Goal: Task Accomplishment & Management: Complete application form

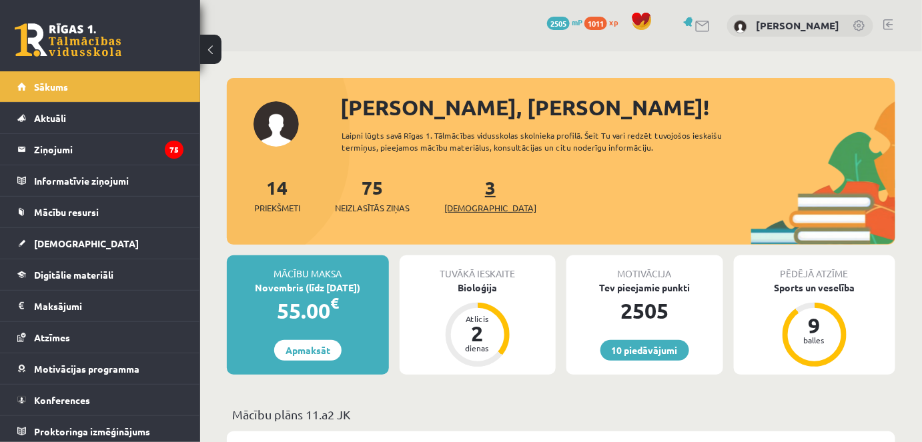
click at [465, 208] on span "[DEMOGRAPHIC_DATA]" at bounding box center [490, 207] width 92 height 13
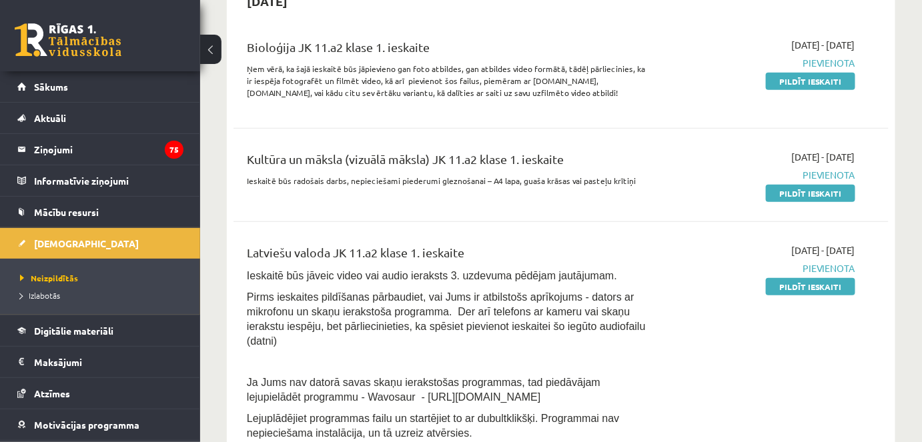
scroll to position [323, 0]
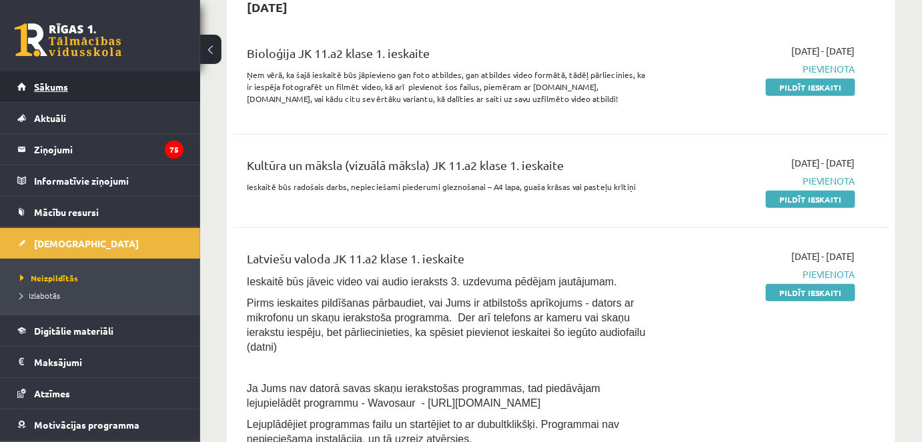
click at [139, 72] on link "Sākums" at bounding box center [100, 86] width 166 height 31
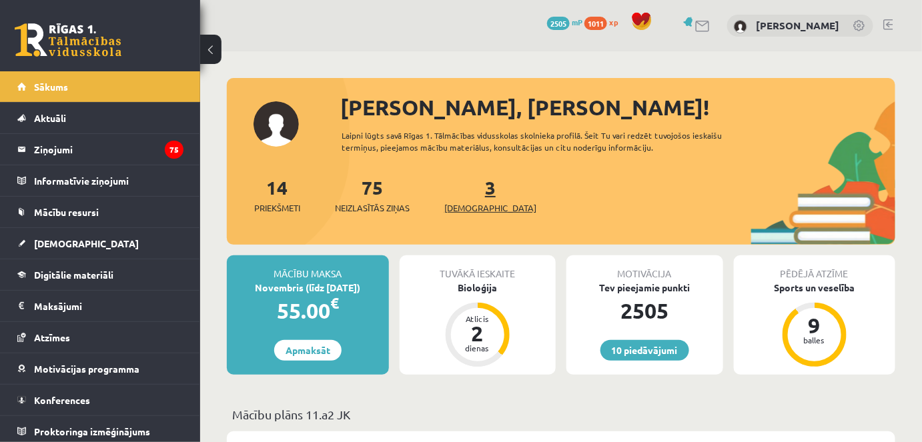
click at [471, 191] on link "3 Ieskaites" at bounding box center [490, 194] width 92 height 39
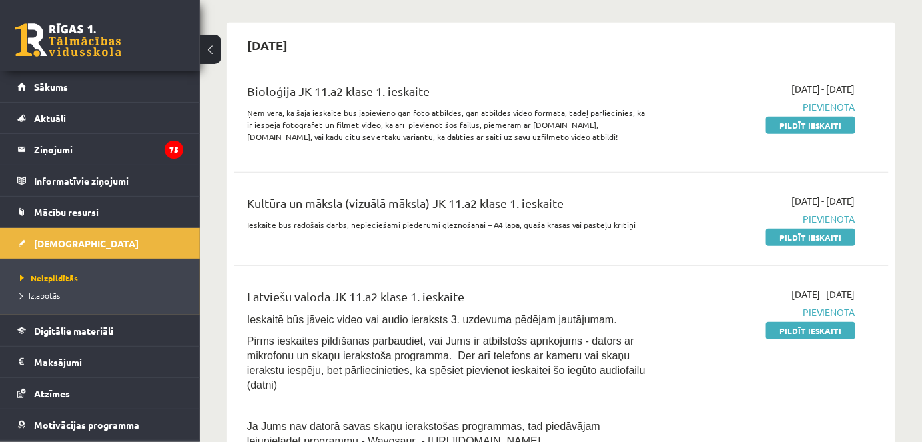
scroll to position [321, 0]
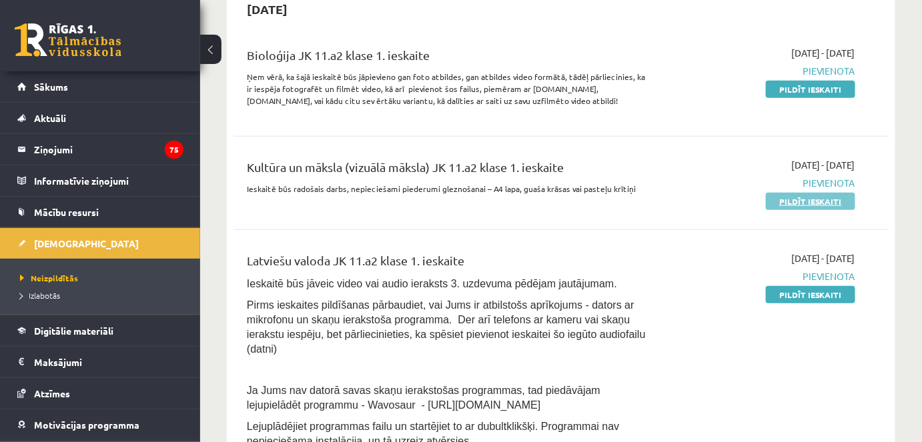
click at [782, 198] on link "Pildīt ieskaiti" at bounding box center [810, 201] width 89 height 17
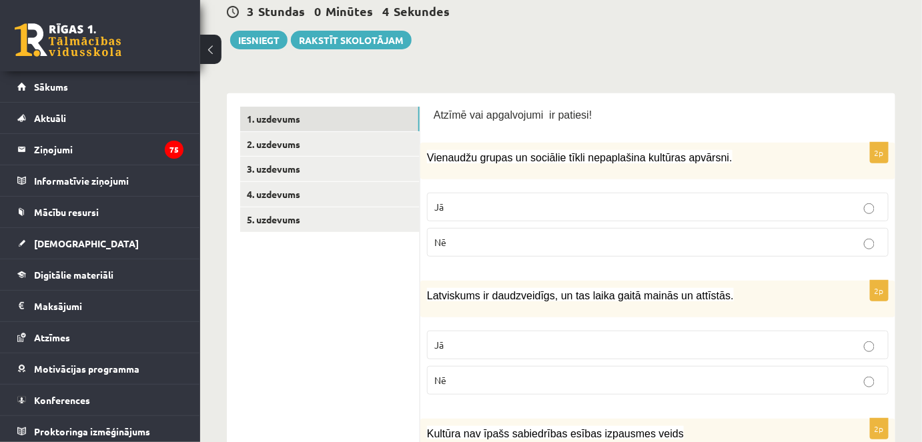
scroll to position [163, 0]
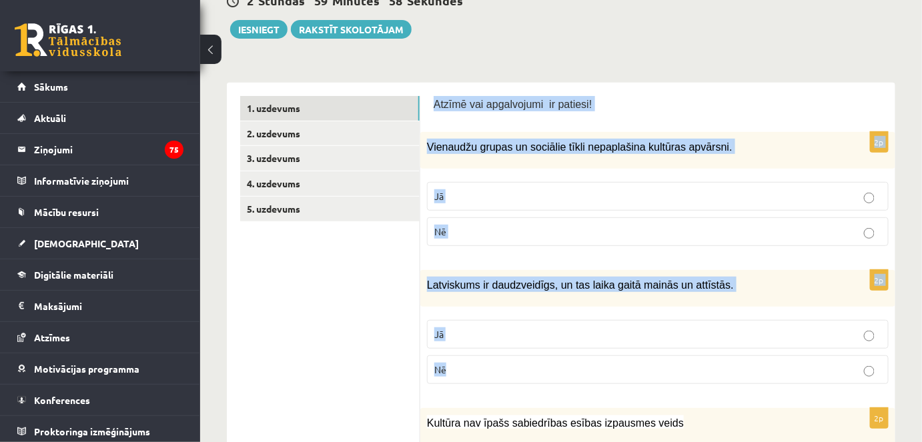
drag, startPoint x: 429, startPoint y: 101, endPoint x: 521, endPoint y: 367, distance: 281.0
copy form "Atzīmē vai apgalvojumi ir patiesi! 2p Vienaudžu grupas un sociālie tīkli nepapl…"
click at [438, 226] on span "Nē" at bounding box center [440, 231] width 12 height 12
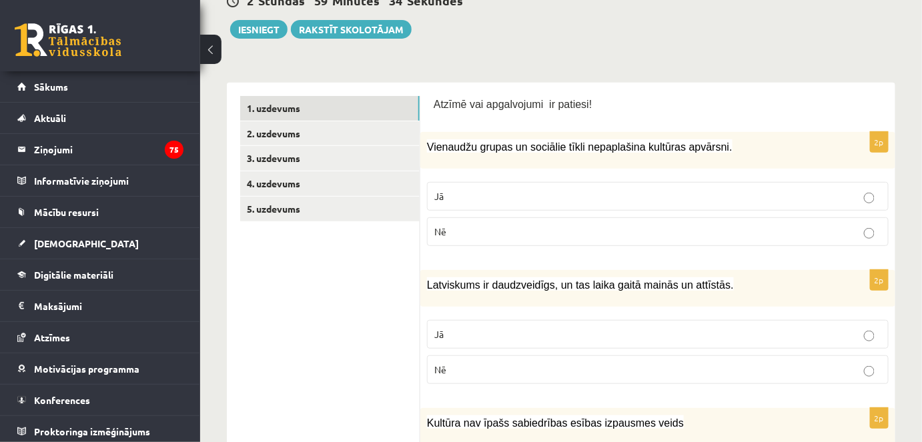
click at [460, 332] on p "Jā" at bounding box center [657, 334] width 447 height 14
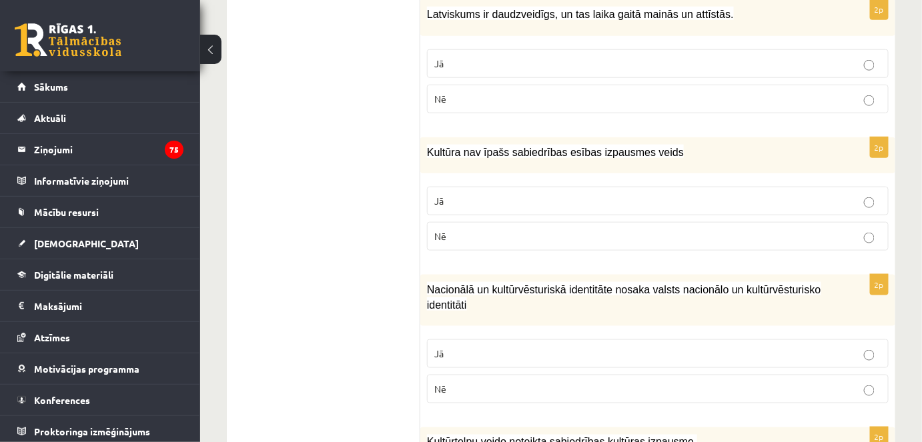
scroll to position [436, 0]
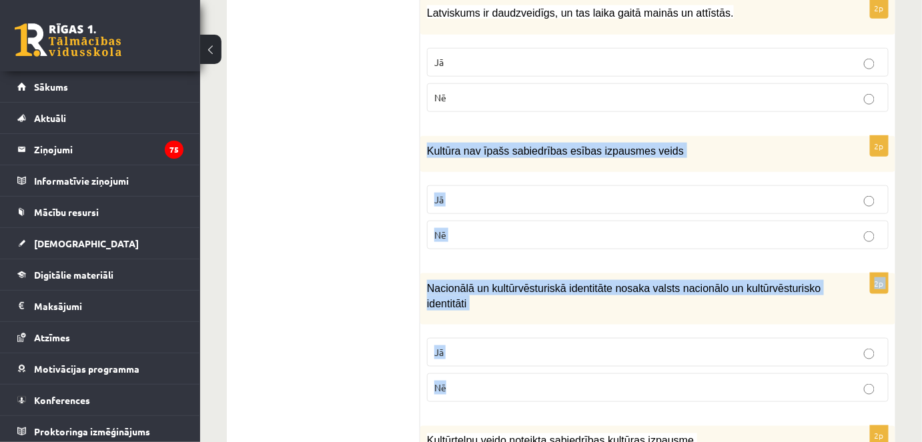
drag, startPoint x: 423, startPoint y: 145, endPoint x: 458, endPoint y: 382, distance: 238.6
copy form "Kultūra nav īpašs sabiedrības esības izpausmes veids Jā Nē 2p Nacionālā un kult…"
click at [494, 237] on p "Nē" at bounding box center [657, 235] width 447 height 14
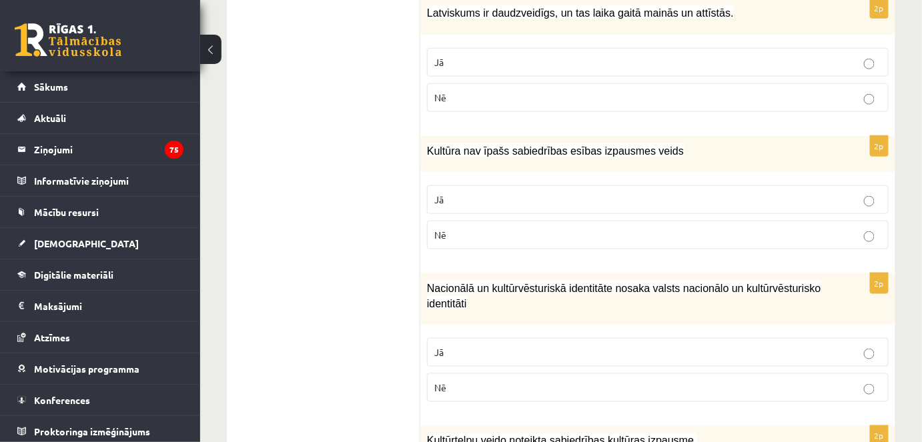
click at [466, 352] on p "Jā" at bounding box center [657, 352] width 447 height 14
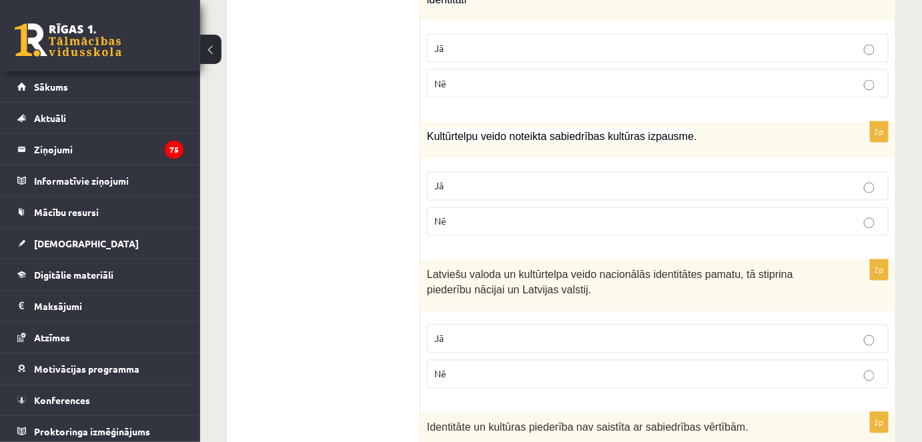
scroll to position [741, 0]
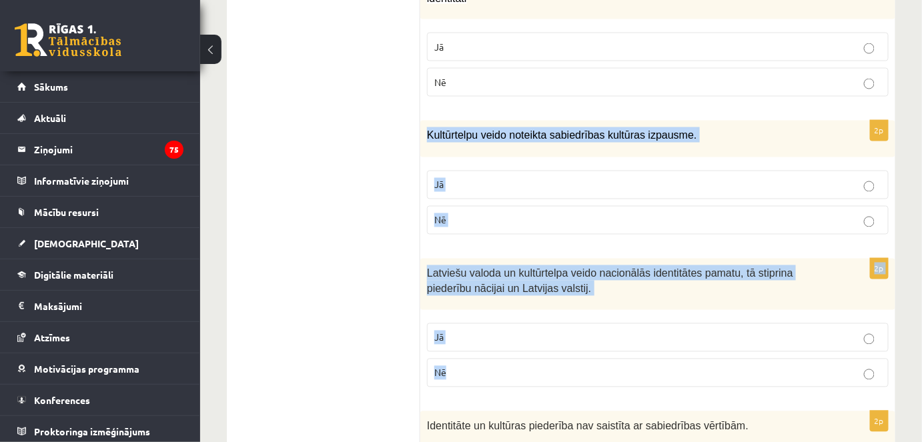
drag, startPoint x: 426, startPoint y: 128, endPoint x: 456, endPoint y: 357, distance: 230.6
copy form "Kultūrtelpu veido noteikta sabiedrības kultūras izpausme. Jā Nē 2p Latviešu val…"
click at [457, 172] on label "Jā" at bounding box center [658, 185] width 462 height 29
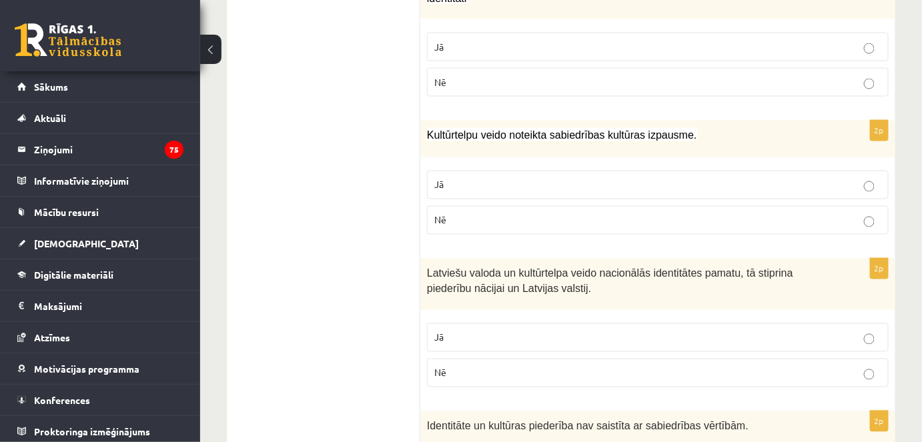
click at [450, 347] on fieldset "Jā Nē" at bounding box center [658, 354] width 462 height 75
click at [457, 334] on p "Jā" at bounding box center [657, 338] width 447 height 14
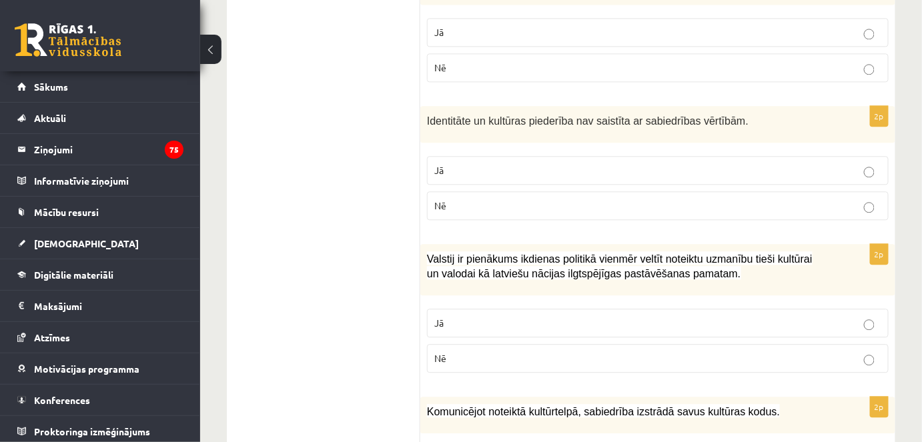
scroll to position [1047, 0]
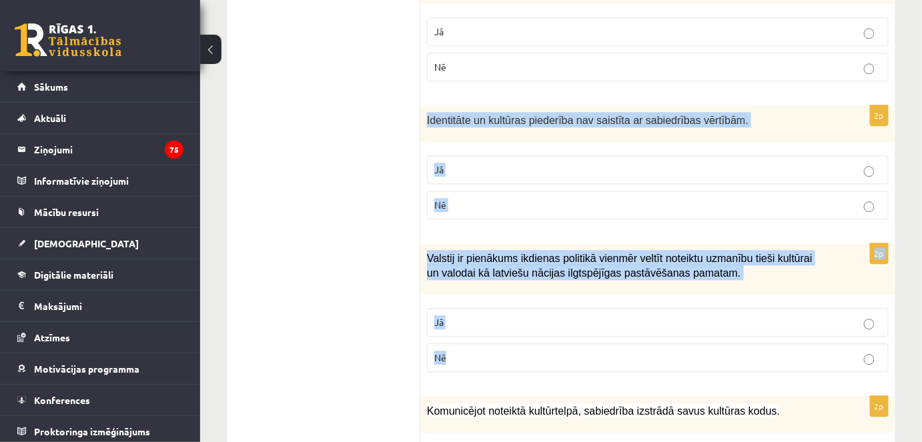
drag, startPoint x: 424, startPoint y: 112, endPoint x: 457, endPoint y: 337, distance: 227.1
click at [457, 337] on form "Atzīmē vai apgalvojumi ir patiesi! 2p Vienaudžu grupas un sociālie tīkli nepapl…" at bounding box center [658, 302] width 448 height 2180
copy form "Identitāte un kultūras piederība nav saistīta ar sabiedrības vērtībām. Jā Nē 2p…"
click at [498, 198] on p "Nē" at bounding box center [657, 205] width 447 height 14
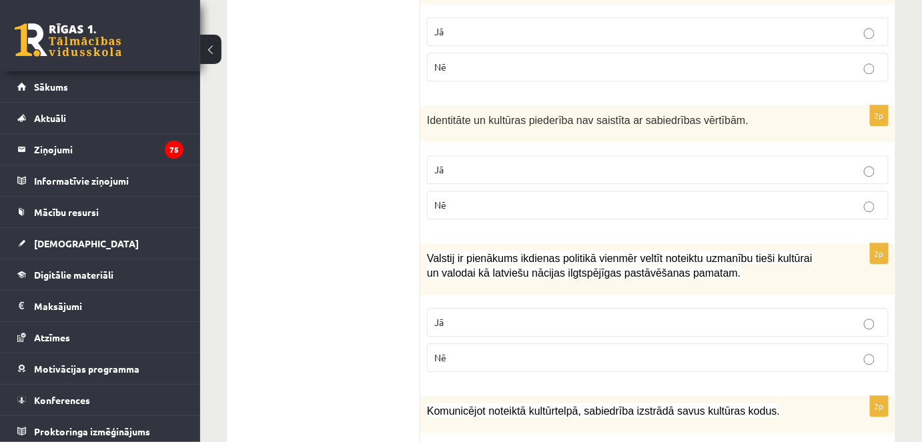
click at [468, 315] on p "Jā" at bounding box center [657, 322] width 447 height 14
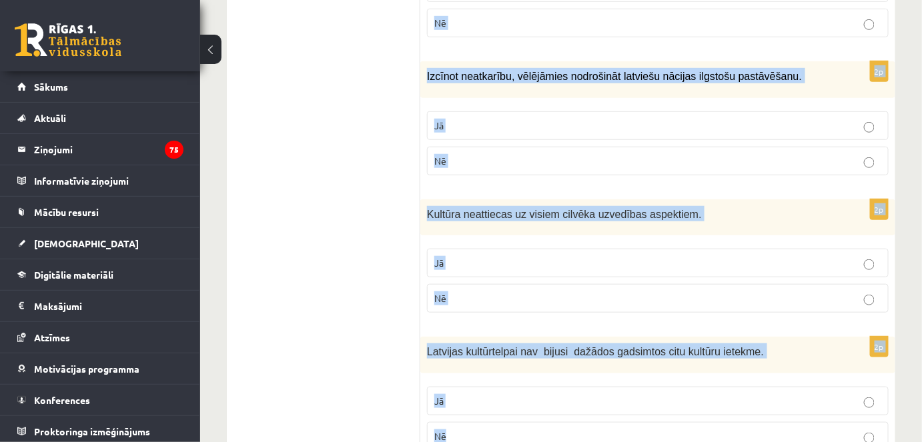
scroll to position [2024, 0]
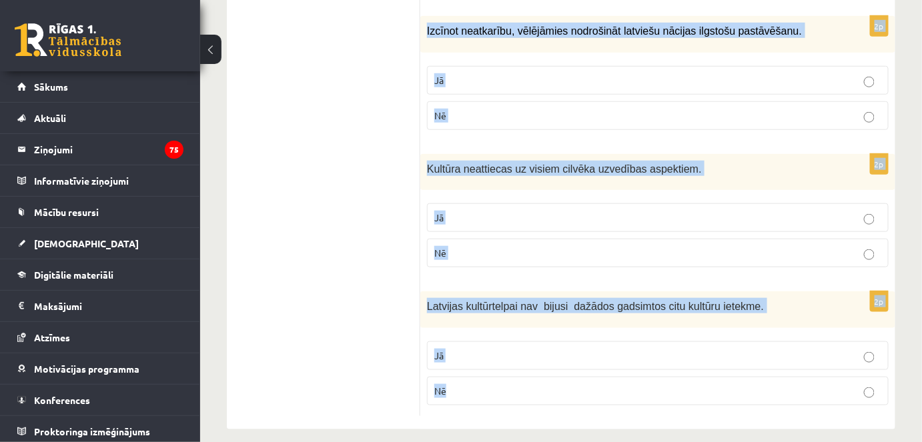
drag, startPoint x: 426, startPoint y: 69, endPoint x: 448, endPoint y: 440, distance: 371.5
copy form "Komunicējot noteiktā kultūrtelpā, sabiedrība izstrādā savus kultūras kodus. Jā …"
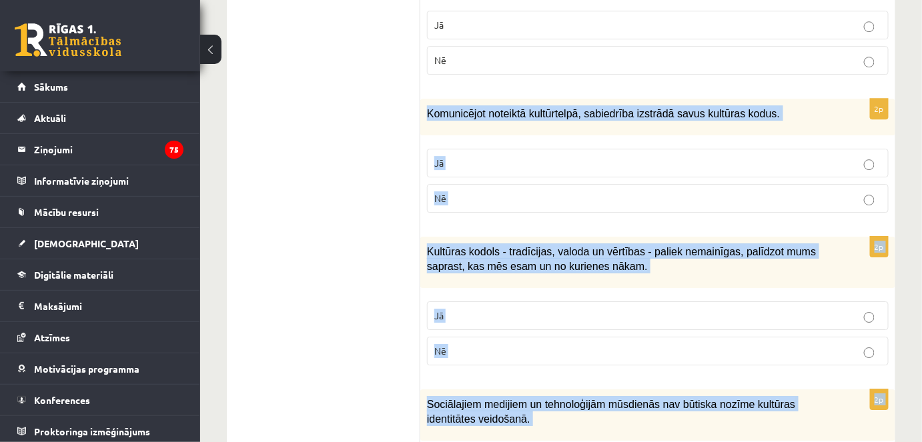
scroll to position [1349, 0]
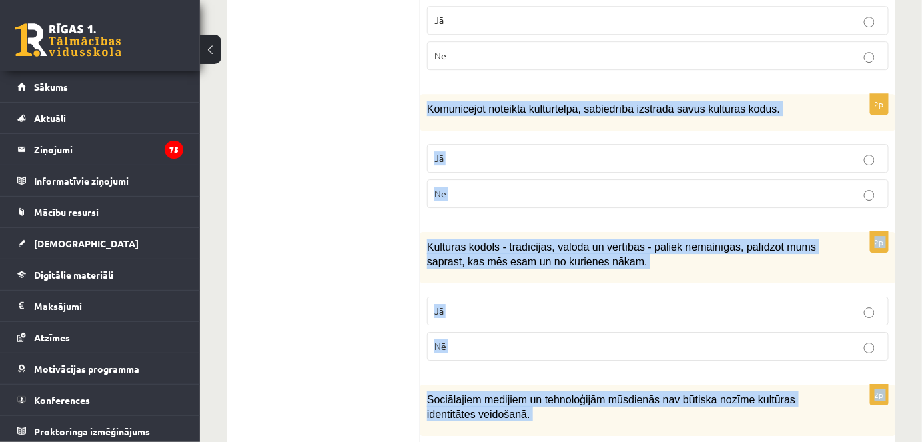
click at [501, 151] on p "Jā" at bounding box center [657, 158] width 447 height 14
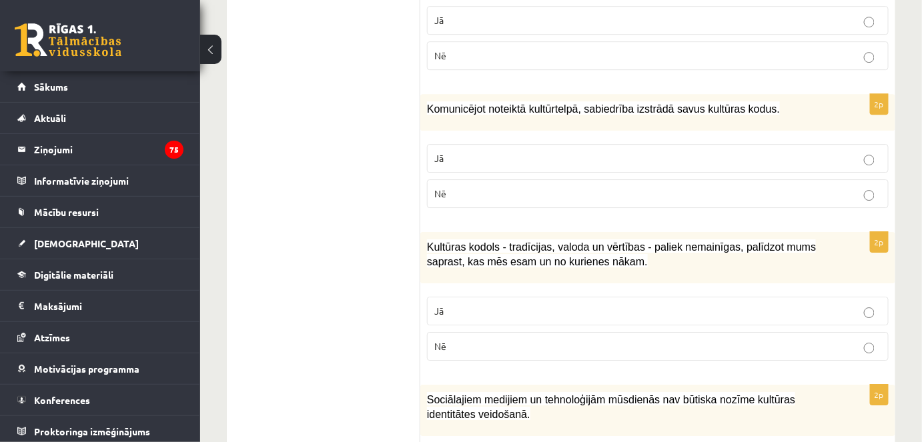
click at [517, 304] on p "Jā" at bounding box center [657, 311] width 447 height 14
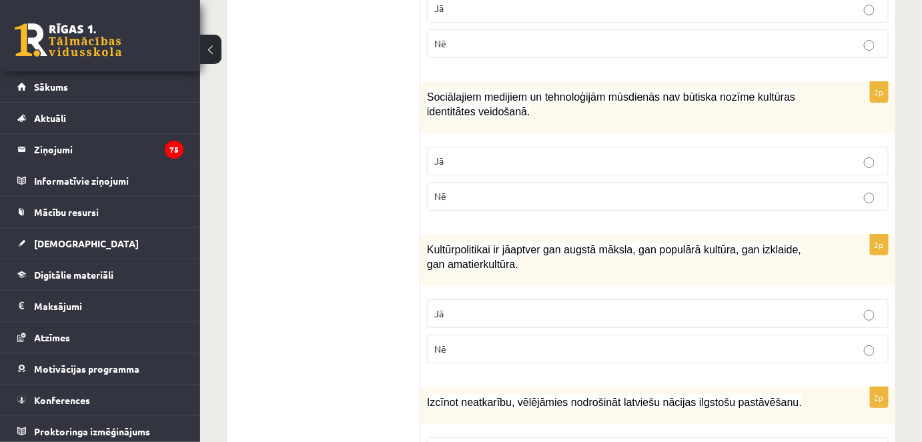
scroll to position [1661, 0]
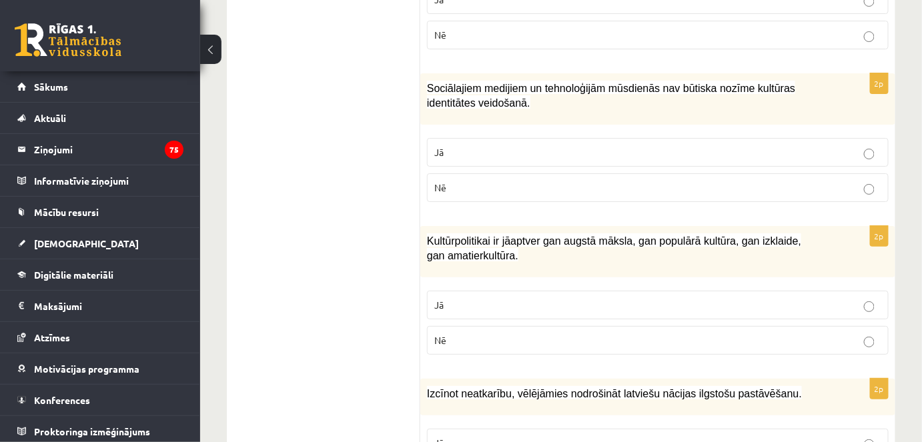
click at [470, 181] on p "Nē" at bounding box center [657, 188] width 447 height 14
click at [450, 298] on p "Jā" at bounding box center [657, 305] width 447 height 14
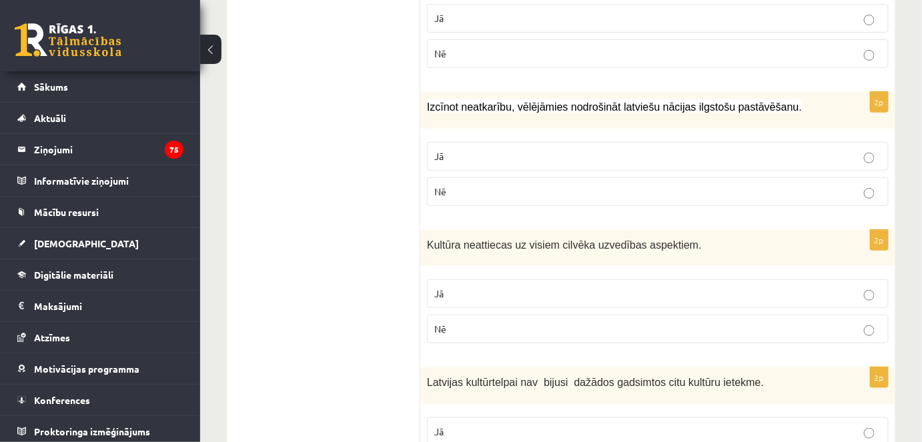
scroll to position [1959, 0]
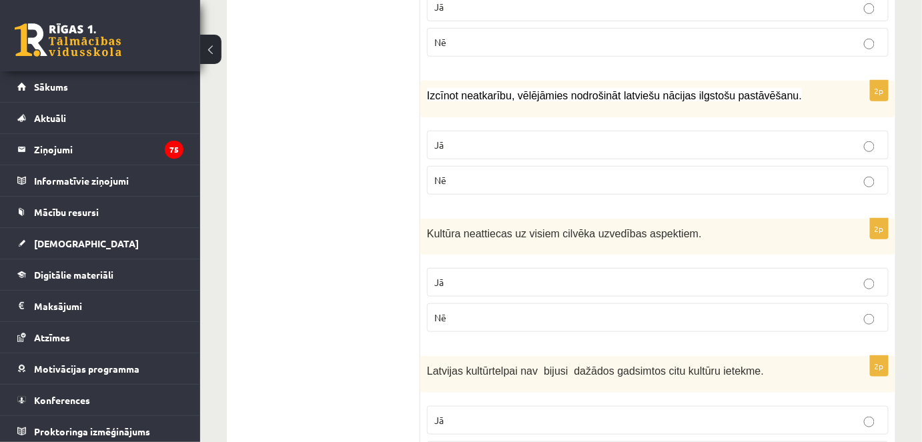
click at [475, 138] on p "Jā" at bounding box center [657, 145] width 447 height 14
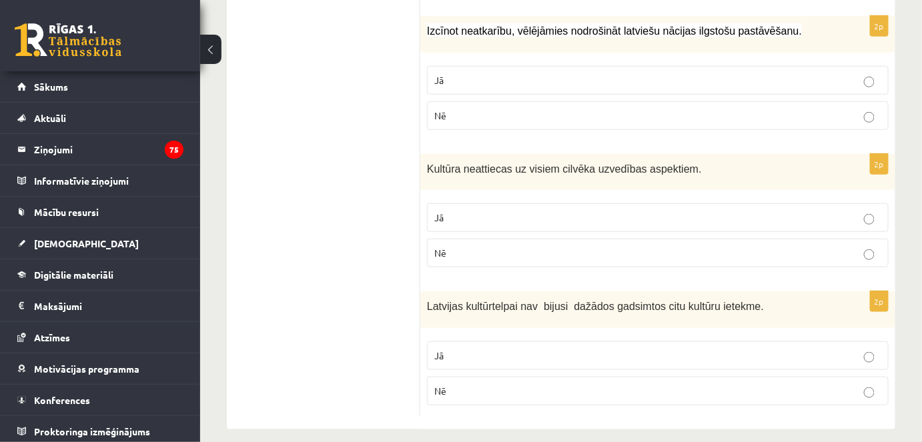
click at [500, 254] on label "Nē" at bounding box center [658, 253] width 462 height 29
click at [475, 384] on p "Nē" at bounding box center [657, 391] width 447 height 14
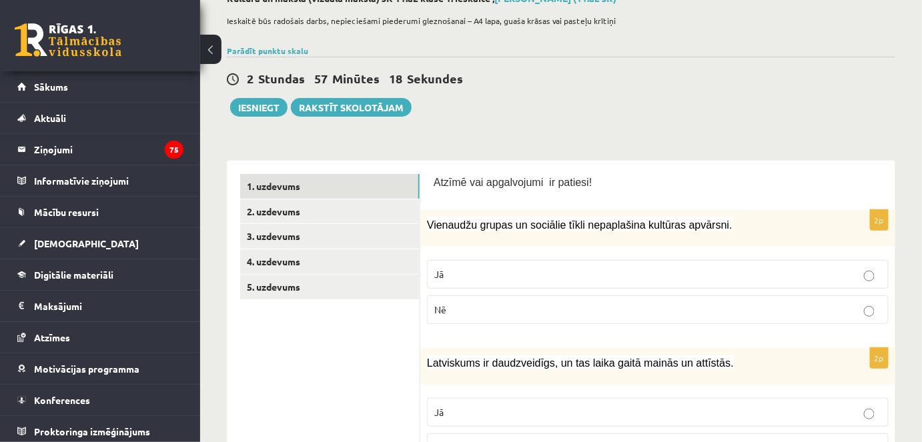
scroll to position [80, 0]
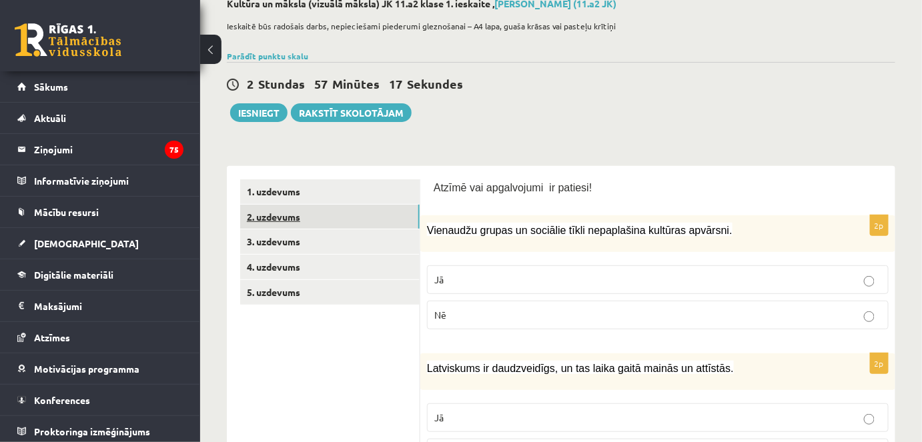
click at [283, 213] on link "2. uzdevums" at bounding box center [329, 217] width 179 height 25
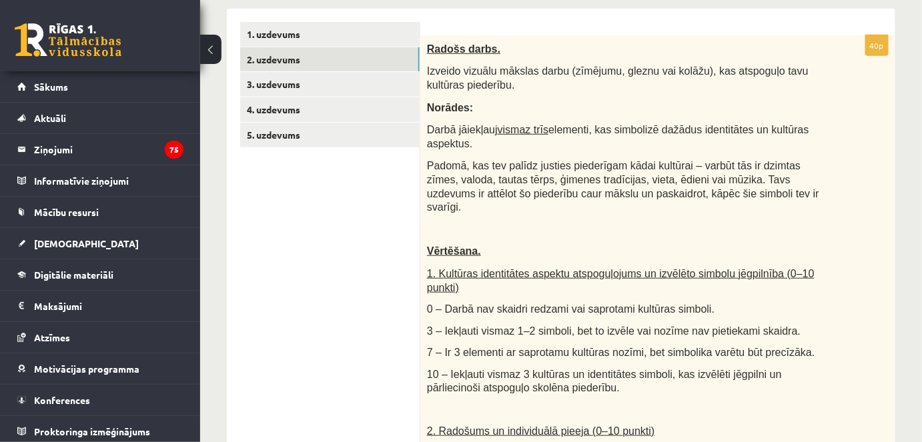
scroll to position [247, 0]
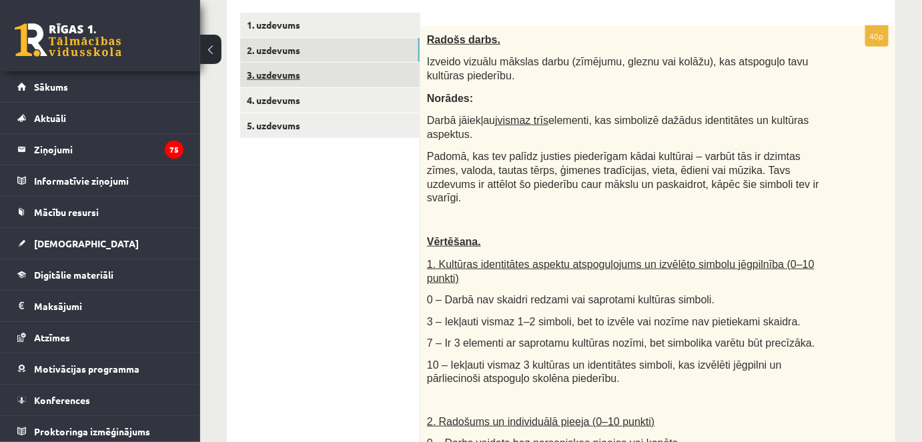
click at [307, 77] on link "3. uzdevums" at bounding box center [329, 75] width 179 height 25
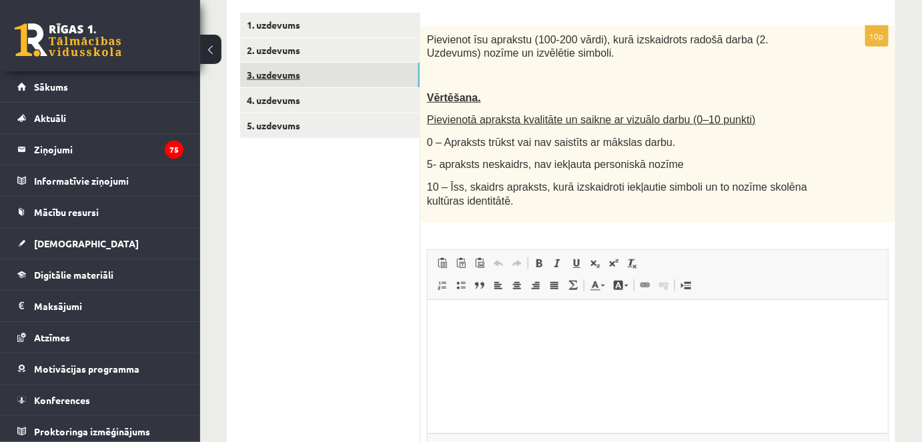
scroll to position [0, 0]
click at [264, 100] on link "4. uzdevums" at bounding box center [329, 100] width 179 height 25
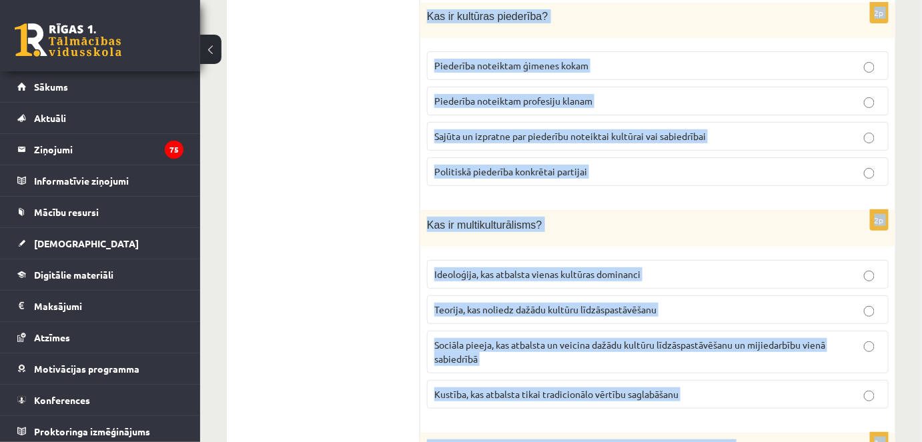
scroll to position [1950, 0]
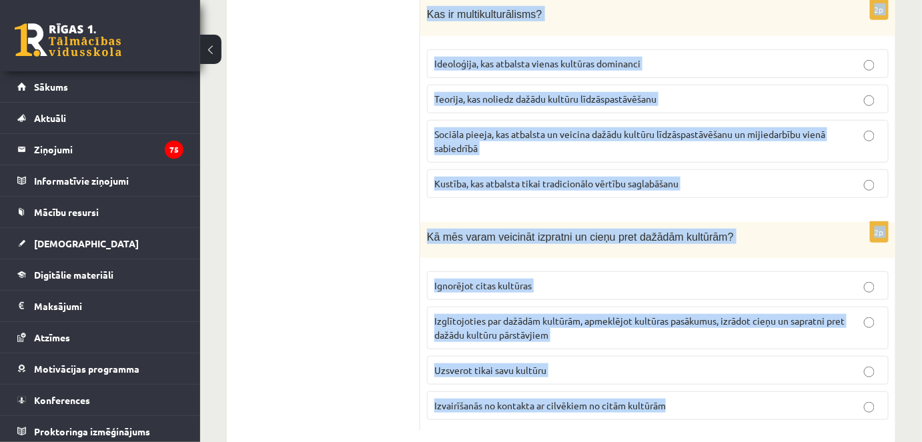
drag, startPoint x: 426, startPoint y: 37, endPoint x: 663, endPoint y: 453, distance: 478.6
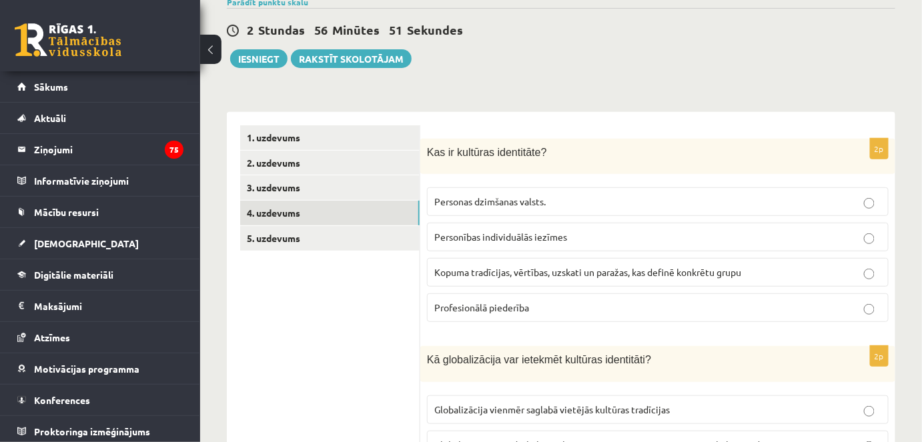
scroll to position [133, 0]
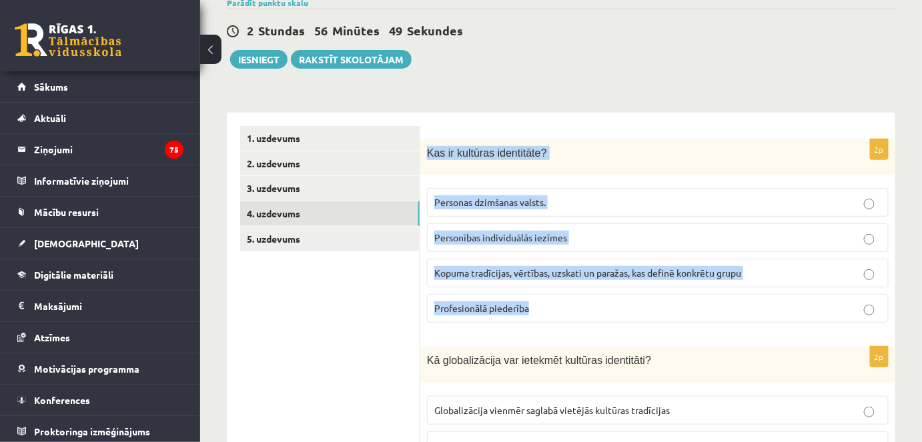
drag, startPoint x: 425, startPoint y: 149, endPoint x: 549, endPoint y: 303, distance: 198.3
click at [549, 303] on div "2p Kas ir kultūras identitāte? Personas dzimšanas valsts. Personības individuāl…" at bounding box center [657, 236] width 475 height 195
copy div "Kas ir kultūras identitāte? Personas dzimšanas valsts. Personības individuālās …"
click at [496, 271] on span "Kopuma tradīcijas, vērtības, uzskati un paražas, kas definē konkrētu grupu" at bounding box center [587, 273] width 307 height 12
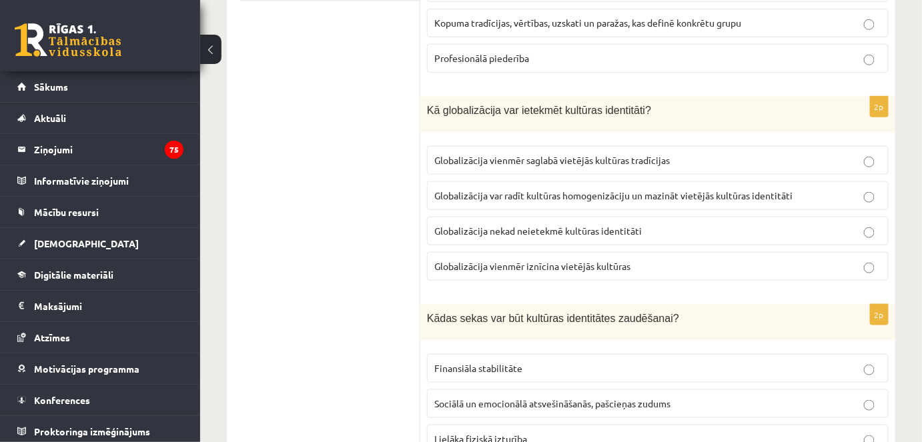
scroll to position [386, 0]
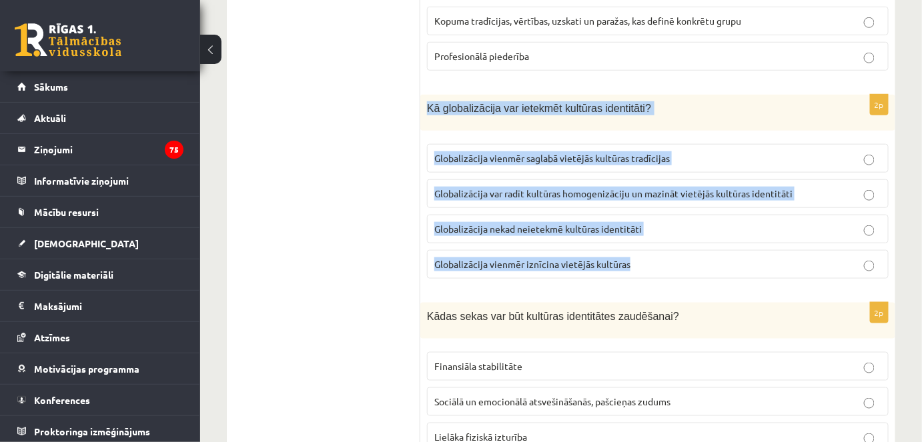
drag, startPoint x: 425, startPoint y: 103, endPoint x: 655, endPoint y: 249, distance: 272.5
click at [655, 249] on div "2p Kā globalizācija var ietekmēt kultūras identitāti? Globalizācija vienmēr sag…" at bounding box center [657, 192] width 475 height 195
copy div "Kā globalizācija var ietekmēt kultūras identitāti? Globalizācija vienmēr saglab…"
click at [580, 187] on span "Globalizācija var radīt kultūras homogenizāciju un mazināt vietējās kultūras id…" at bounding box center [613, 193] width 358 height 12
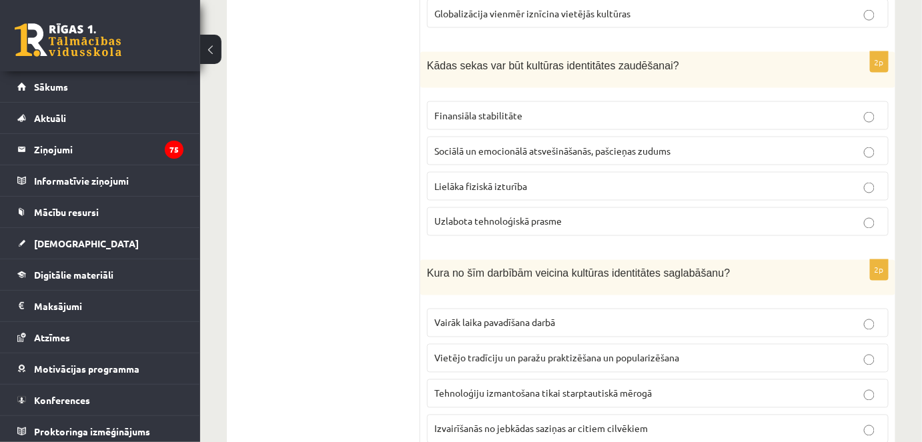
scroll to position [638, 0]
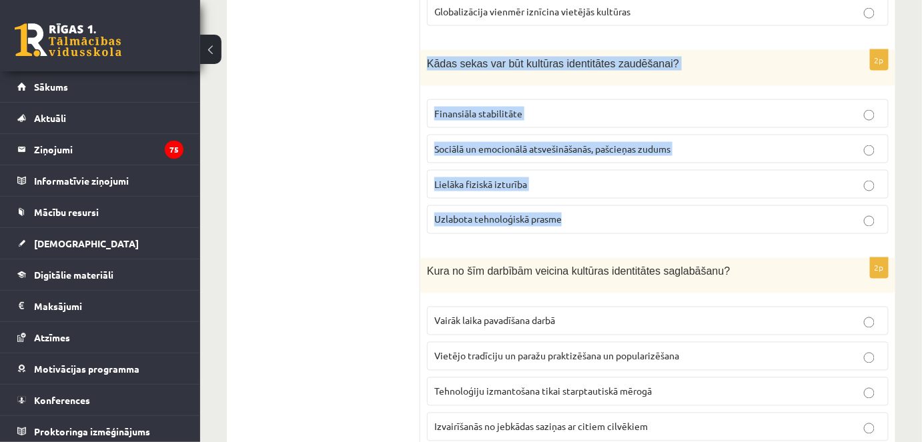
drag, startPoint x: 425, startPoint y: 59, endPoint x: 598, endPoint y: 209, distance: 229.3
click at [598, 209] on div "2p Kādas sekas var būt kultūras identitātes zaudēšanai? Finansiāla stabilitāte …" at bounding box center [657, 147] width 475 height 195
copy div "Kādas sekas var būt kultūras identitātes zaudēšanai? Finansiāla stabilitāte Soc…"
click at [551, 143] on span "Sociālā un emocionālā atsvešināšanās, pašcieņas zudums" at bounding box center [552, 149] width 236 height 12
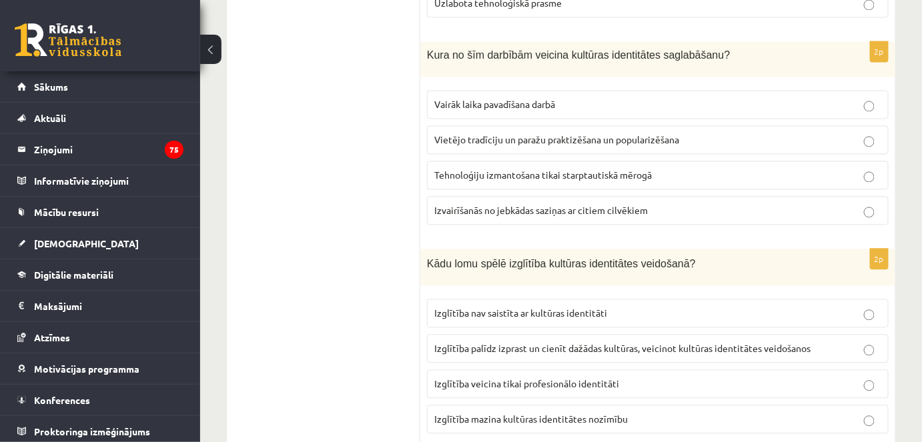
scroll to position [857, 0]
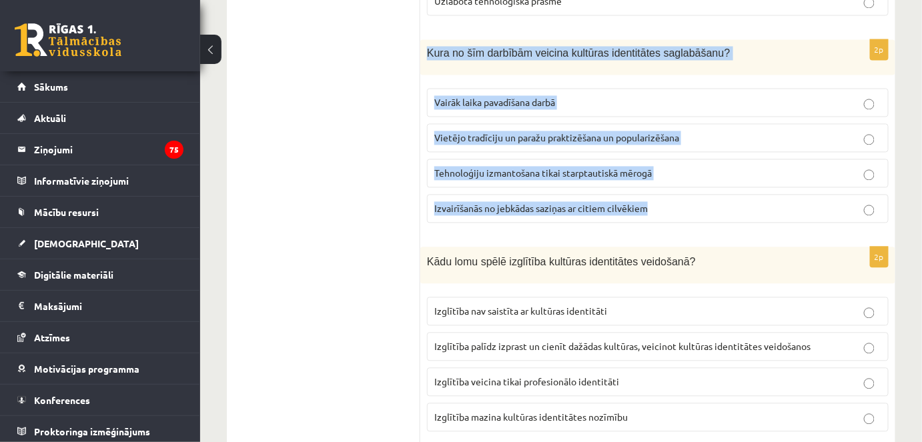
drag, startPoint x: 424, startPoint y: 48, endPoint x: 678, endPoint y: 209, distance: 301.6
click at [678, 209] on div "2p Kura no šīm darbībām veicina kultūras identitātes saglabāšanu? Vairāk laika …" at bounding box center [657, 136] width 475 height 195
copy div "Kura no šīm darbībām veicina kultūras identitātes saglabāšanu? Vairāk laika pav…"
click at [557, 132] on span "Vietējo tradīciju un paražu praktizēšana un popularizēšana" at bounding box center [556, 137] width 245 height 12
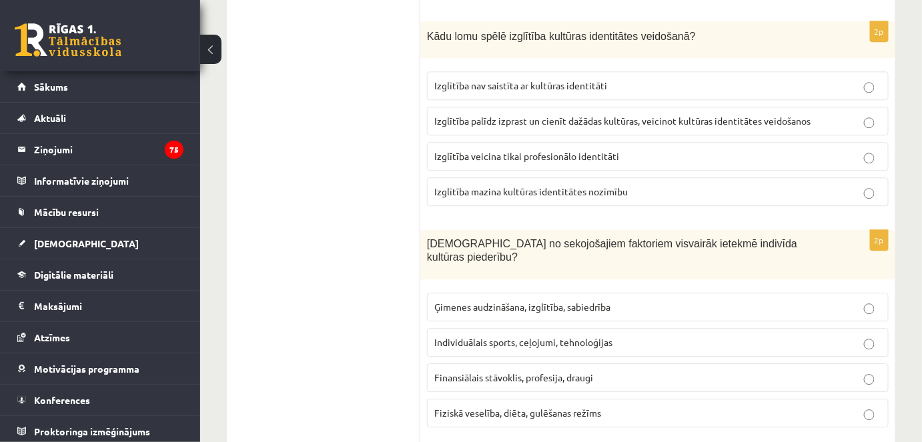
scroll to position [1088, 0]
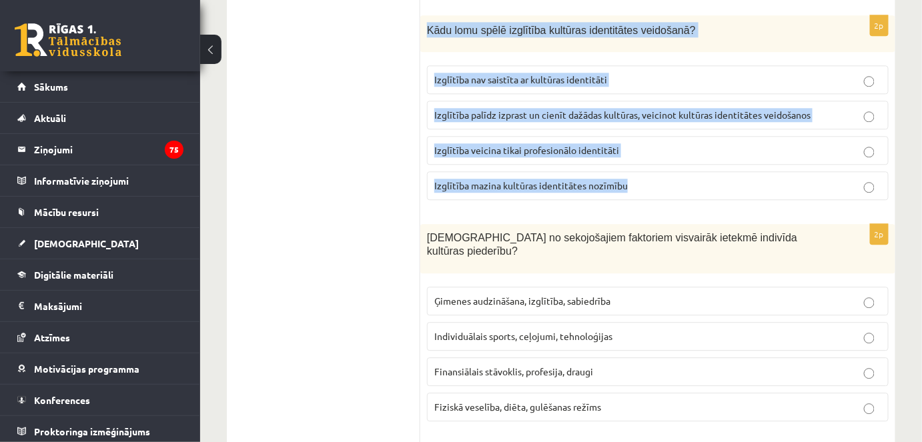
drag, startPoint x: 424, startPoint y: 23, endPoint x: 638, endPoint y: 173, distance: 261.5
click at [638, 173] on div "2p Kādu lomu spēlē izglītība kultūras identitātes veidošanā? Izglītība nav sais…" at bounding box center [657, 112] width 475 height 195
copy div "Kādu lomu spēlē izglītība kultūras identitātes veidošanā? Izglītība nav saistīt…"
click at [616, 109] on span "Izglītība palīdz izprast un cienīt dažādas kultūras, veicinot kultūras identitā…" at bounding box center [622, 115] width 376 height 12
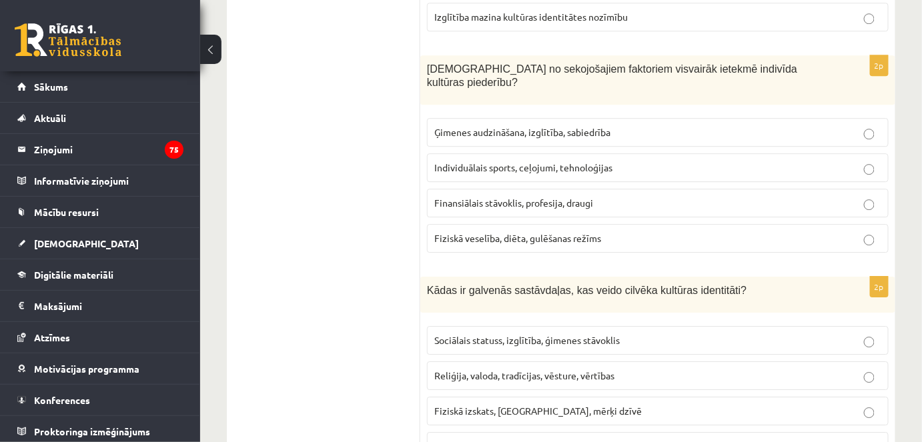
scroll to position [1257, 0]
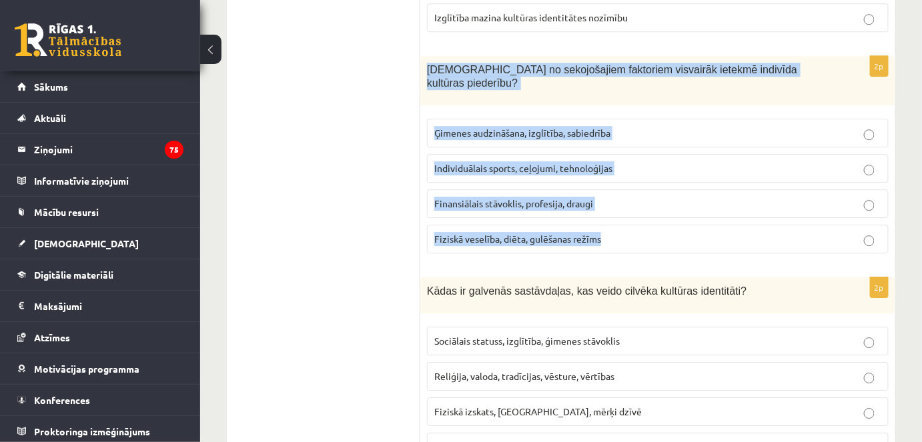
drag, startPoint x: 425, startPoint y: 59, endPoint x: 626, endPoint y: 205, distance: 248.3
click at [626, 205] on div "2p Kuri no sekojošajiem faktoriem visvairāk ietekmē indivīda kultūras piederību…" at bounding box center [657, 160] width 475 height 208
click at [565, 127] on span "Ģimenes audzināšana, izglītība, sabiedrība" at bounding box center [522, 133] width 176 height 12
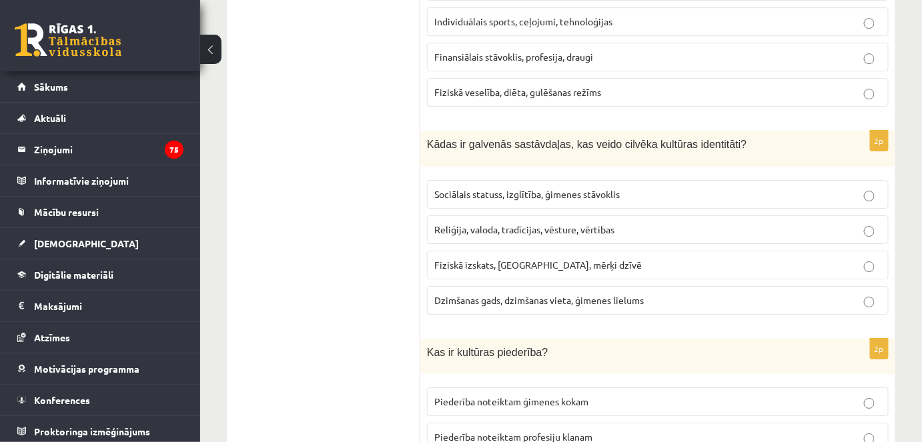
scroll to position [1405, 0]
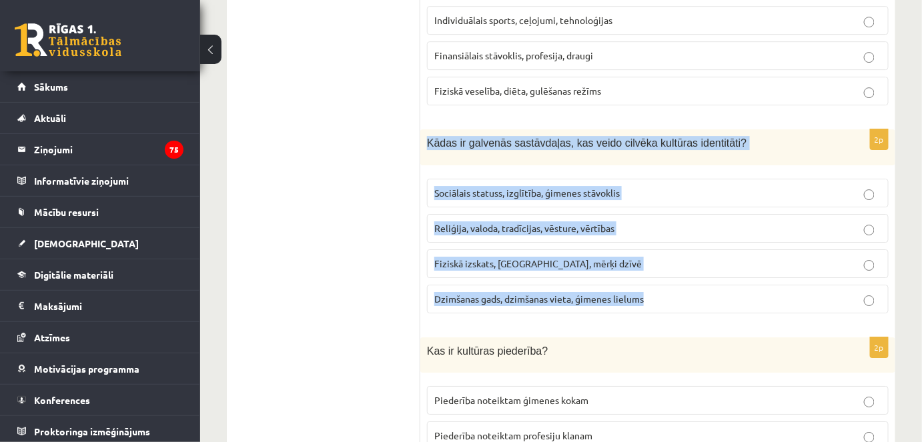
drag, startPoint x: 424, startPoint y: 117, endPoint x: 663, endPoint y: 290, distance: 295.3
click at [663, 290] on div "2p Kādas ir galvenās sastāvdaļas, kas veido cilvēka kultūras identitāti? Sociāl…" at bounding box center [657, 226] width 475 height 195
click at [544, 222] on span "Reliģija, valoda, tradīcijas, vēsture, vērtības" at bounding box center [524, 228] width 180 height 12
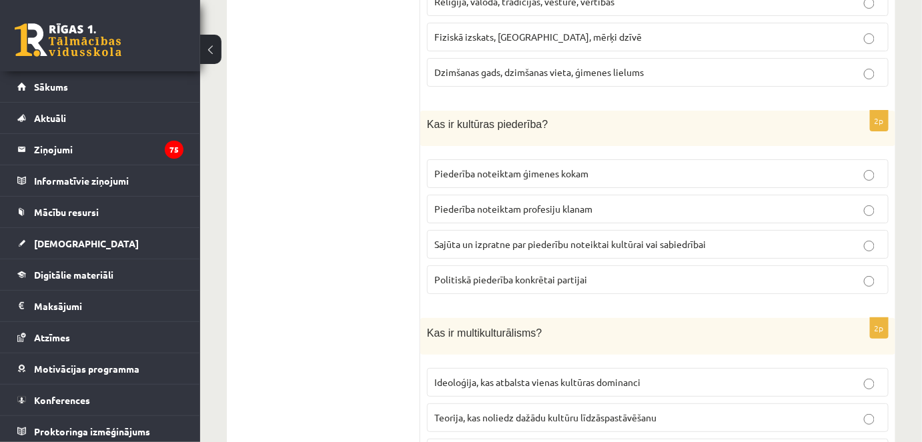
scroll to position [1633, 0]
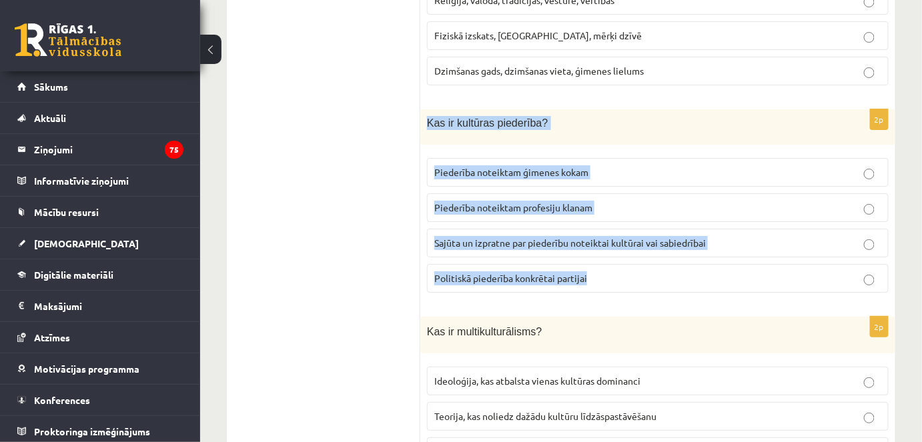
drag, startPoint x: 426, startPoint y: 94, endPoint x: 599, endPoint y: 262, distance: 241.0
click at [599, 262] on div "2p Kas ir kultūras piederība? Piederība noteiktam ģimenes kokam Piederība notei…" at bounding box center [657, 206] width 475 height 195
click at [577, 237] on span "Sajūta un izpratne par piederību noteiktai kultūrai vai sabiedrībai" at bounding box center [569, 243] width 271 height 12
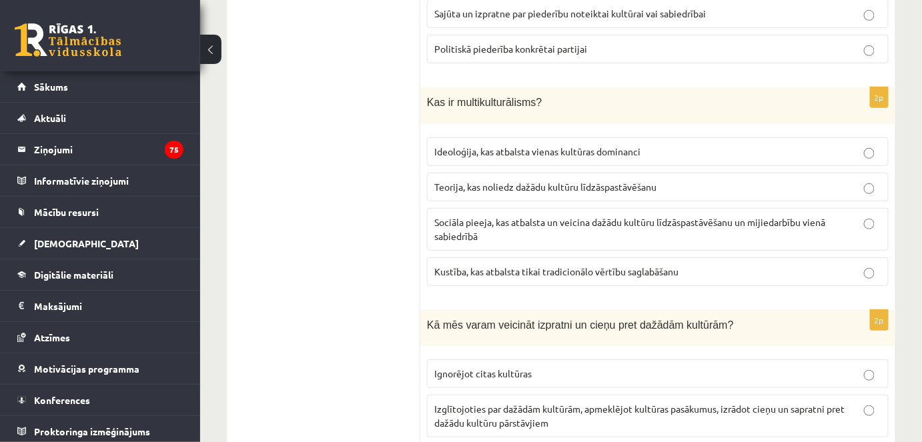
scroll to position [1867, 0]
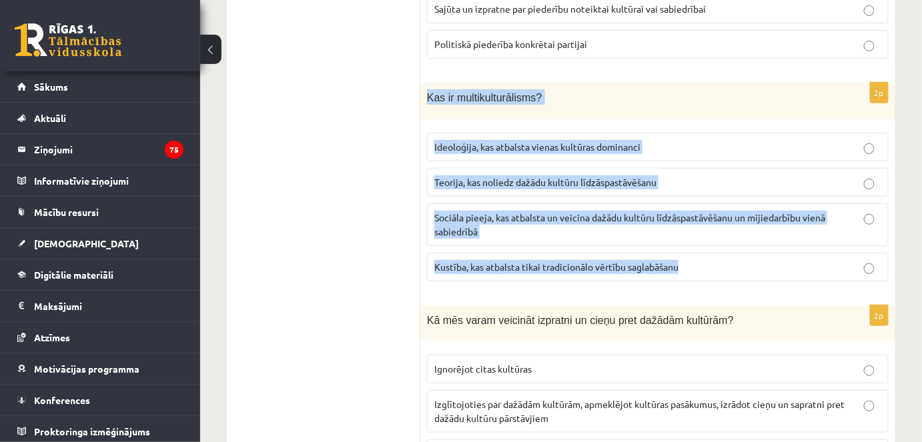
drag, startPoint x: 422, startPoint y: 68, endPoint x: 684, endPoint y: 228, distance: 307.1
click at [684, 228] on div "2p Kas ir multikulturālisms? Ideoloģija, kas atbalsta vienas kultūras dominanci…" at bounding box center [657, 187] width 475 height 209
click at [660, 211] on p "Sociāla pieeja, kas atbalsta un veicina dažādu kultūru līdzāspastāvēšanu un mij…" at bounding box center [657, 225] width 447 height 28
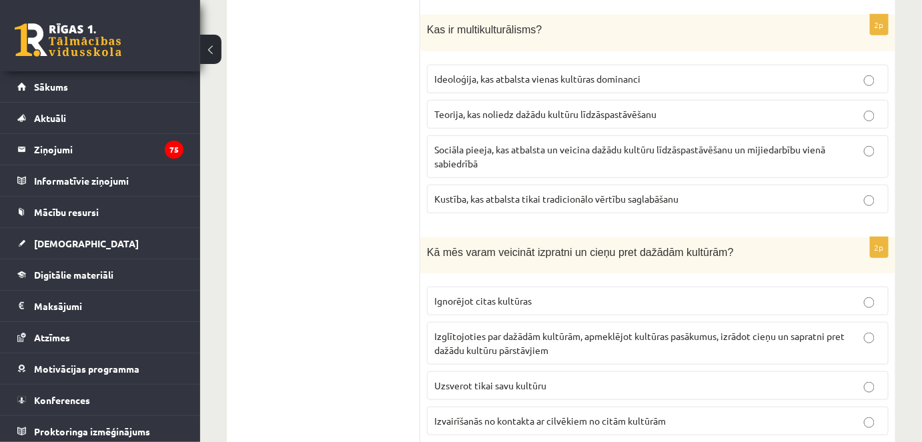
scroll to position [1950, 0]
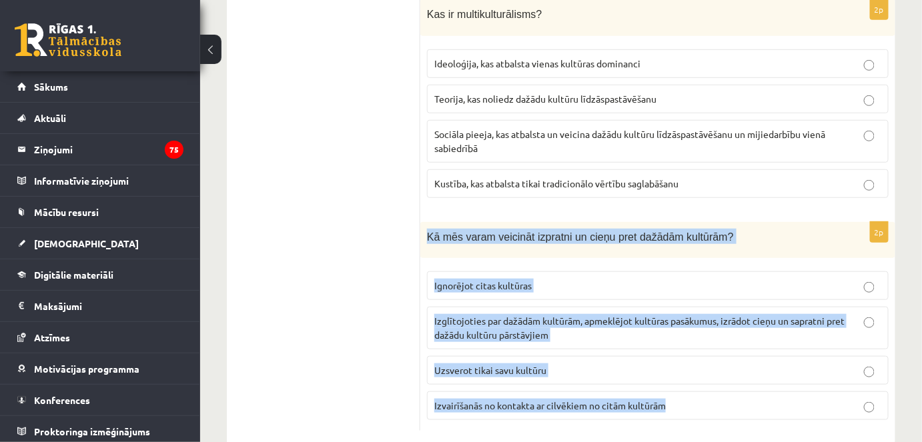
drag, startPoint x: 425, startPoint y: 205, endPoint x: 740, endPoint y: 385, distance: 363.3
click at [740, 385] on div "2p Kā mēs varam veicināt izpratni un cieņu pret dažādām kultūrām? Ignorējot cit…" at bounding box center [657, 326] width 475 height 209
click at [512, 315] on span "Izglītojoties par dažādām kultūrām, apmeklējot kultūras pasākumus, izrādot cieņ…" at bounding box center [639, 328] width 410 height 26
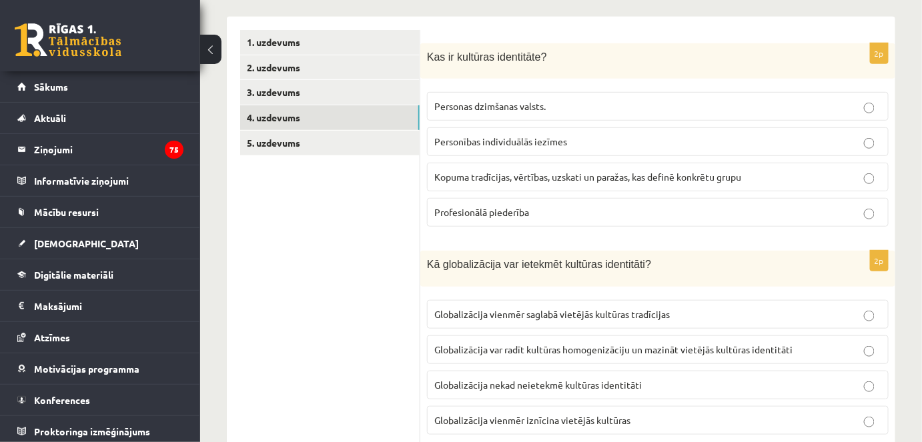
scroll to position [233, 0]
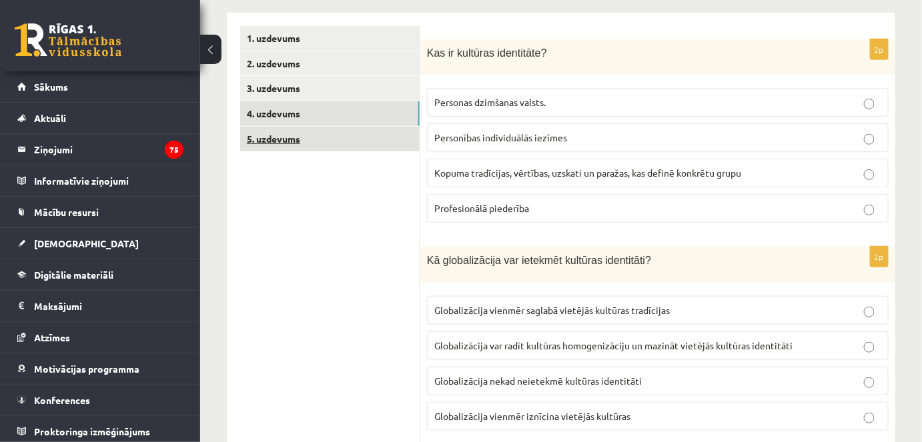
click at [340, 141] on link "5. uzdevums" at bounding box center [329, 139] width 179 height 25
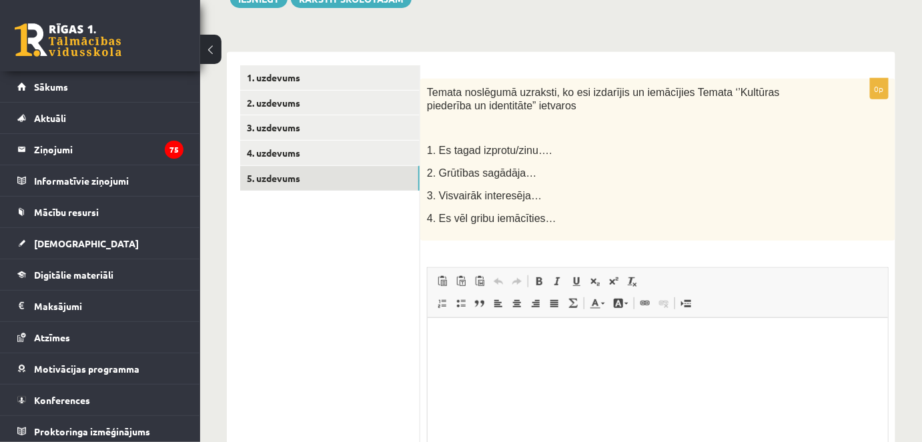
scroll to position [177, 0]
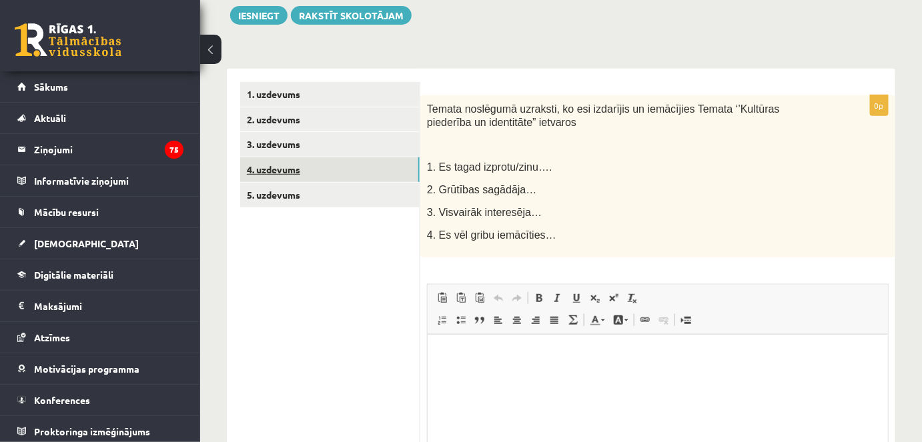
click at [281, 166] on link "4. uzdevums" at bounding box center [329, 169] width 179 height 25
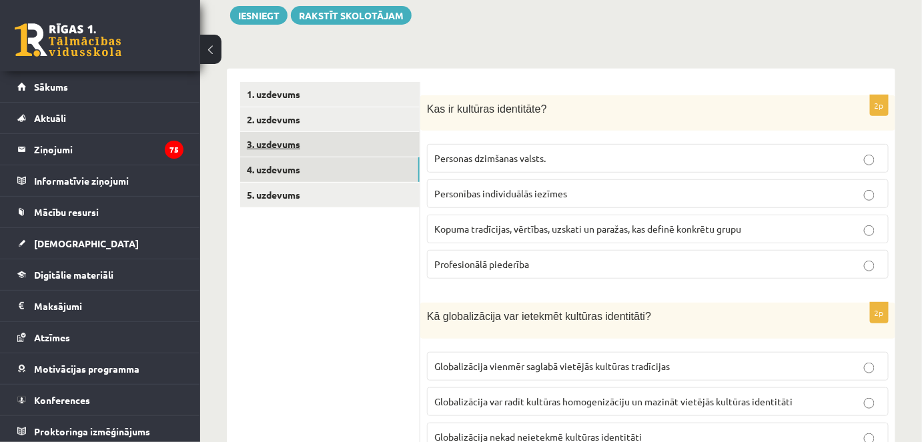
click at [295, 139] on link "3. uzdevums" at bounding box center [329, 144] width 179 height 25
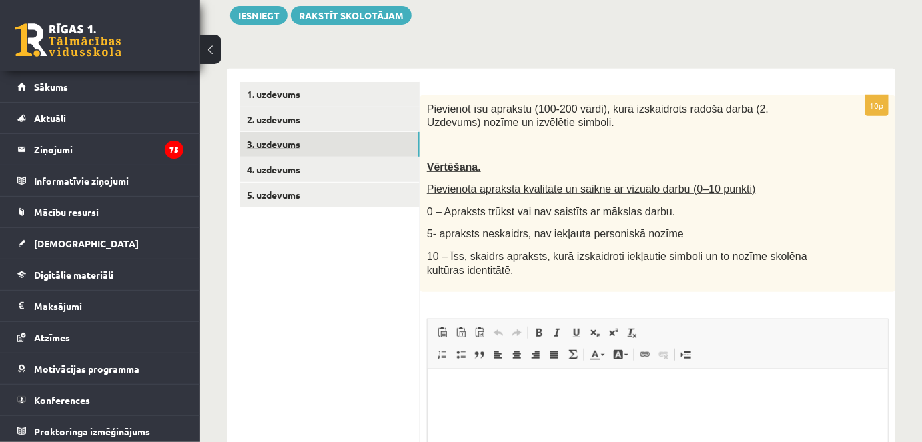
scroll to position [0, 0]
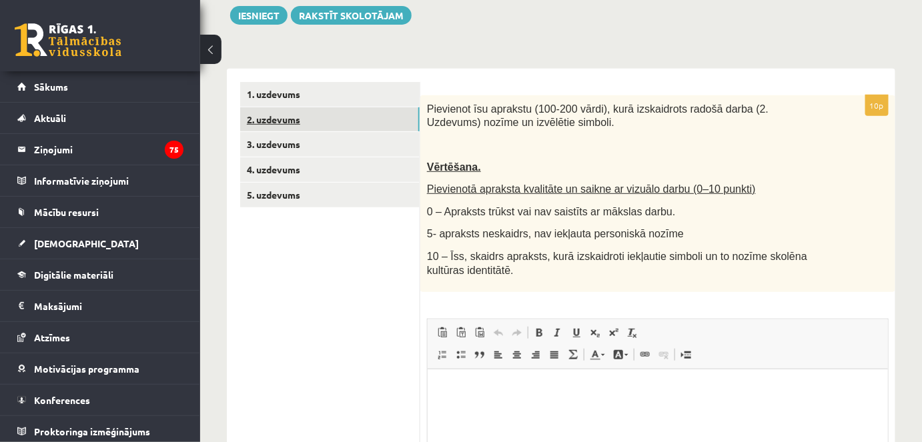
click at [279, 117] on link "2. uzdevums" at bounding box center [329, 119] width 179 height 25
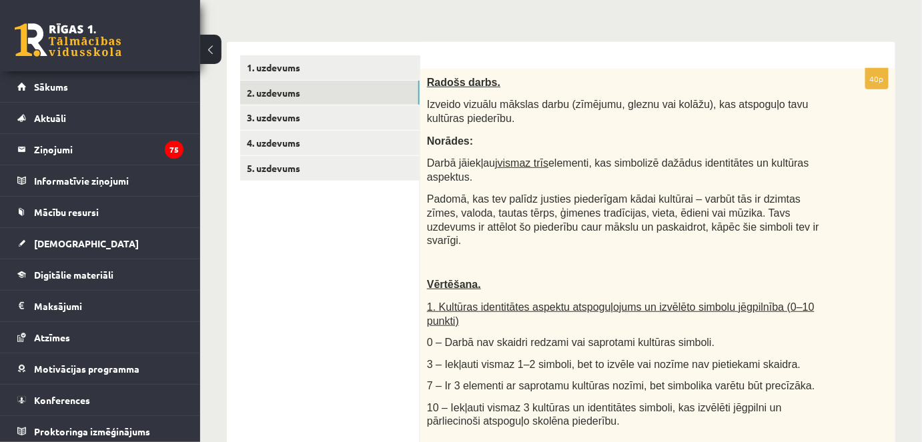
scroll to position [169, 0]
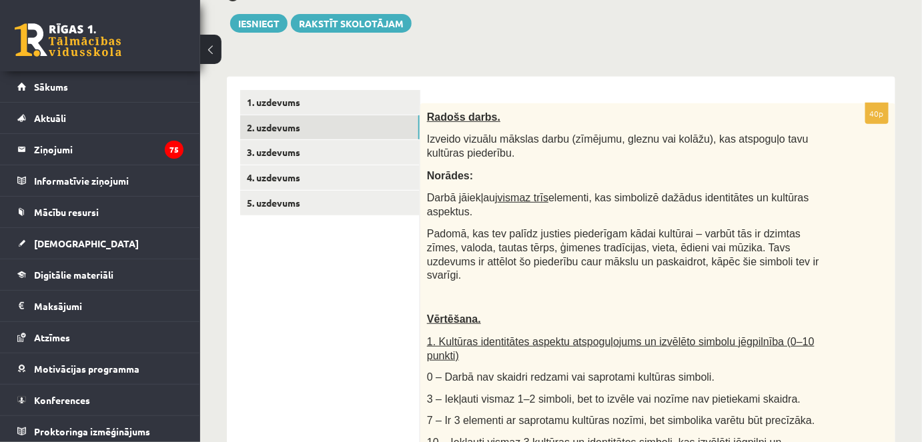
drag, startPoint x: 423, startPoint y: 111, endPoint x: 763, endPoint y: 240, distance: 363.9
click at [739, 265] on p "Padomā, kas tev palīdz justies piederīgam kādai kultūrai – varbūt tās ir dzimta…" at bounding box center [624, 254] width 395 height 55
drag, startPoint x: 725, startPoint y: 261, endPoint x: 416, endPoint y: 97, distance: 350.6
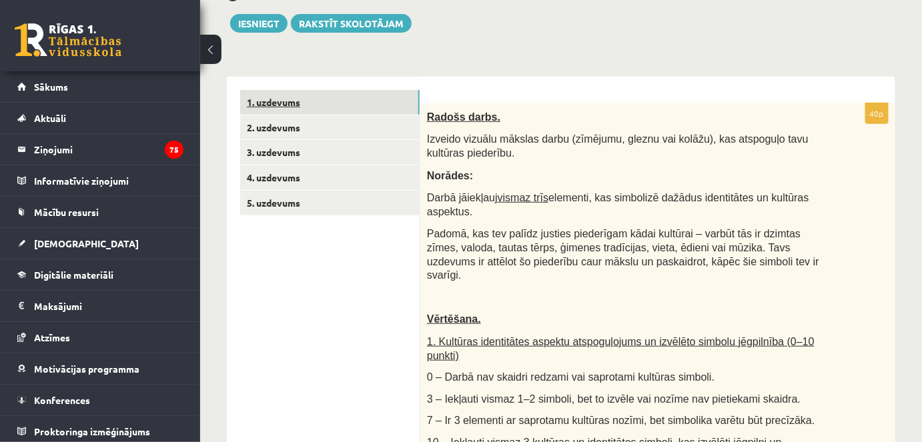
click at [416, 97] on link "1. uzdevums" at bounding box center [329, 102] width 179 height 25
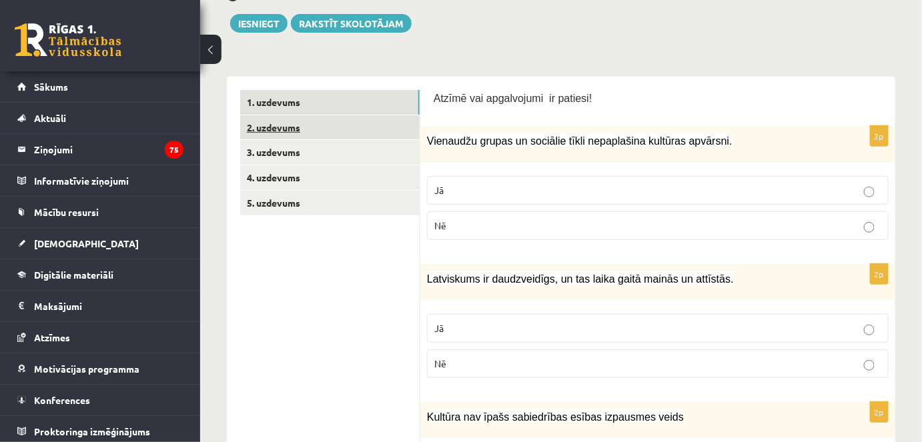
click at [326, 133] on link "2. uzdevums" at bounding box center [329, 127] width 179 height 25
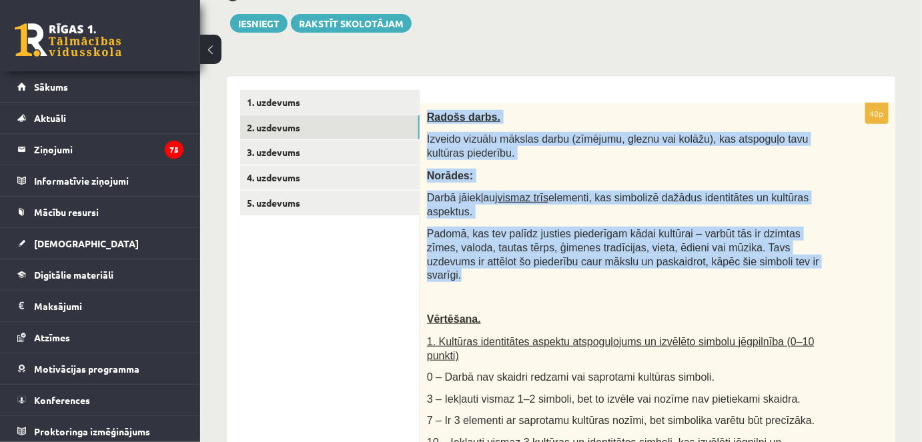
drag, startPoint x: 424, startPoint y: 114, endPoint x: 793, endPoint y: 261, distance: 397.6
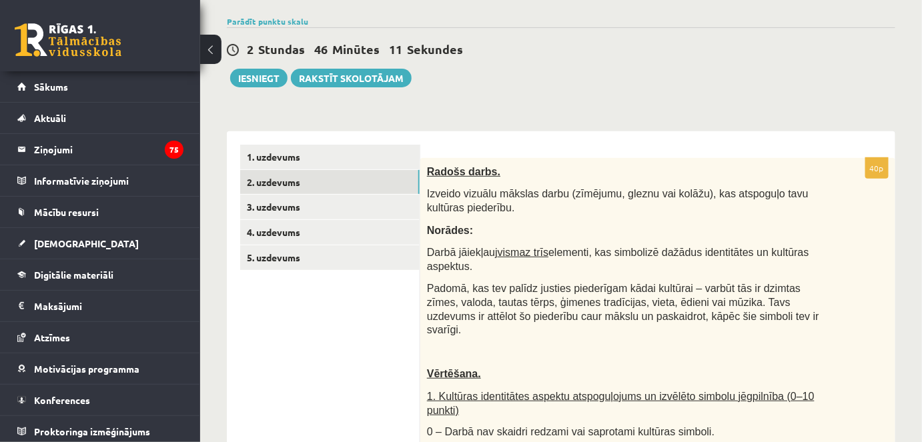
scroll to position [109, 0]
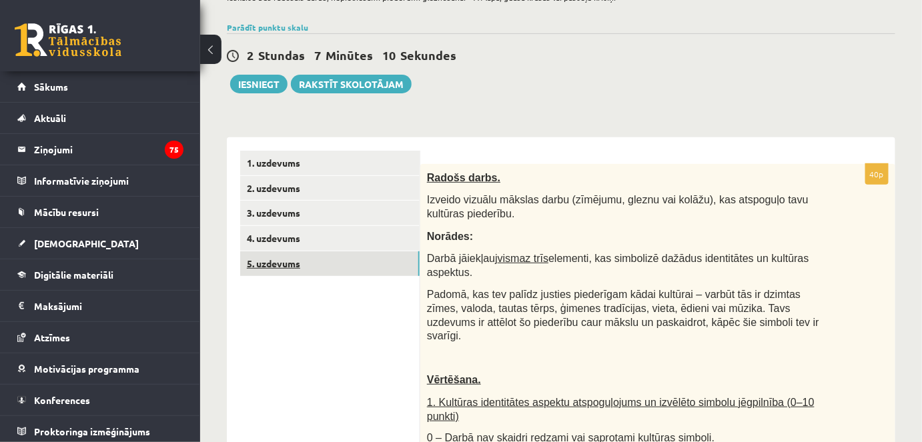
click at [305, 267] on link "5. uzdevums" at bounding box center [329, 263] width 179 height 25
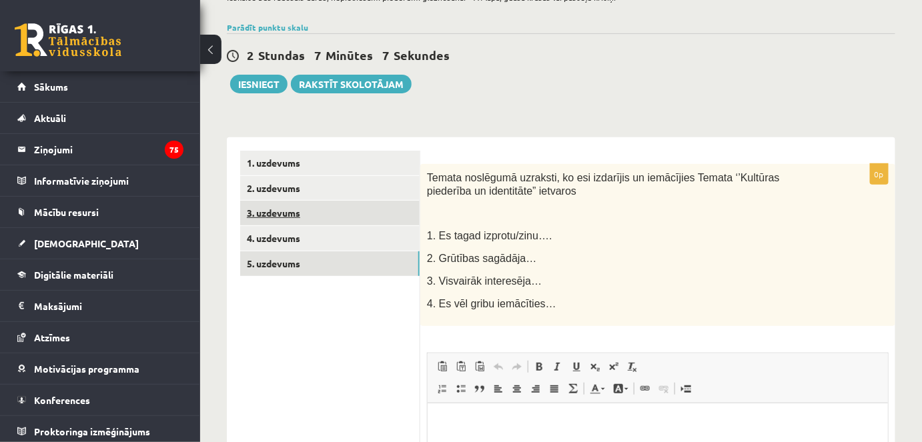
scroll to position [0, 0]
click at [309, 192] on link "2. uzdevums" at bounding box center [329, 188] width 179 height 25
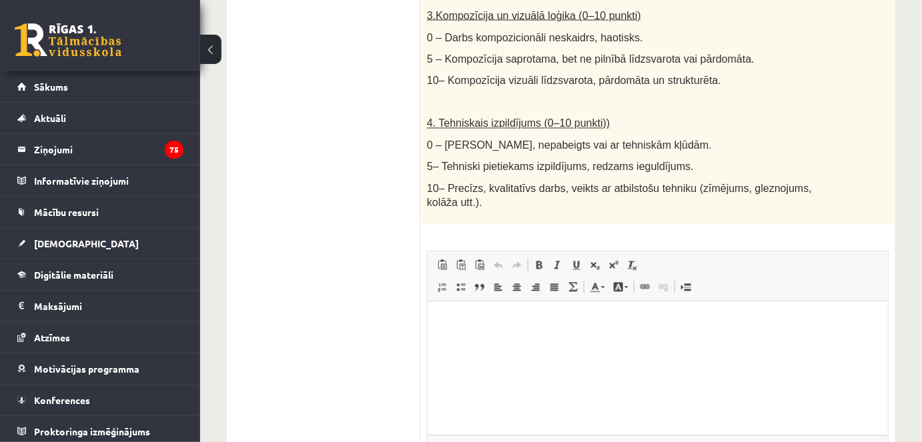
scroll to position [871, 0]
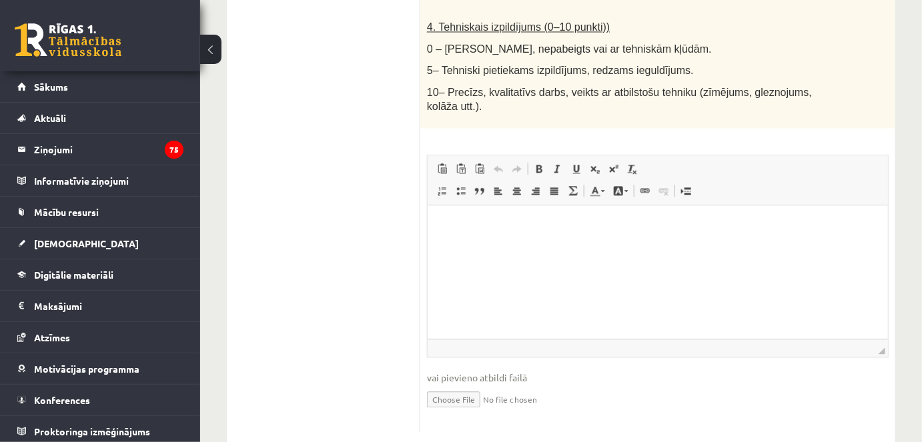
click at [458, 385] on input "file" at bounding box center [658, 398] width 462 height 27
type input "**********"
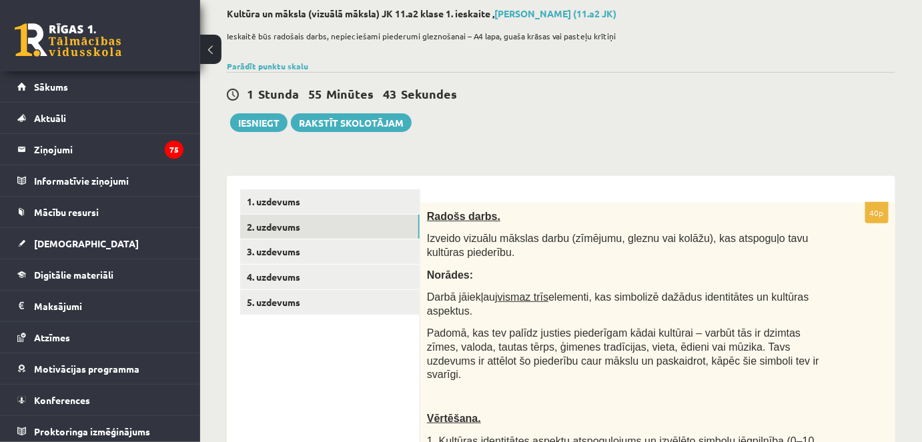
scroll to position [67, 0]
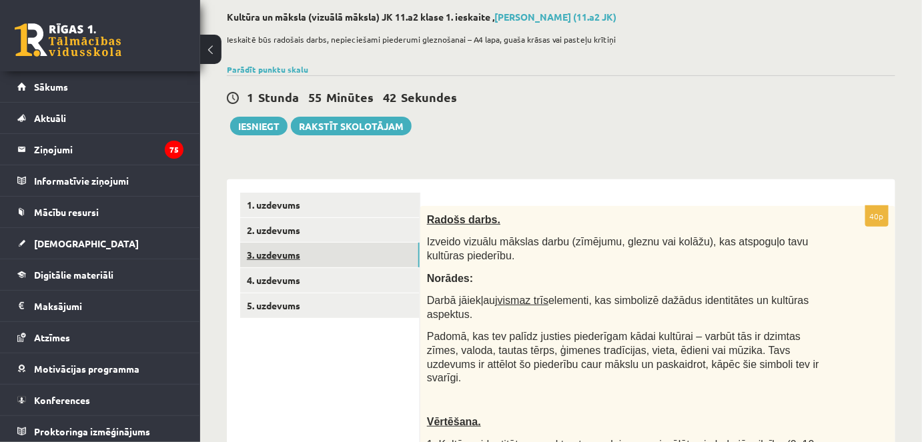
click at [333, 253] on link "3. uzdevums" at bounding box center [329, 255] width 179 height 25
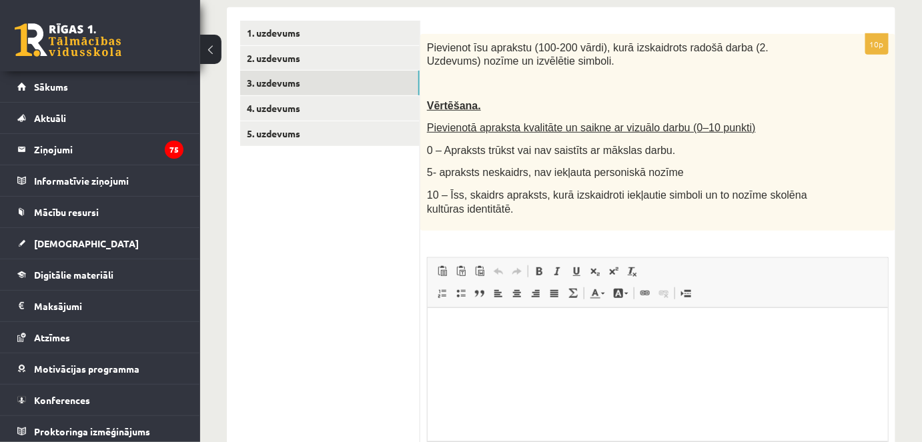
scroll to position [370, 0]
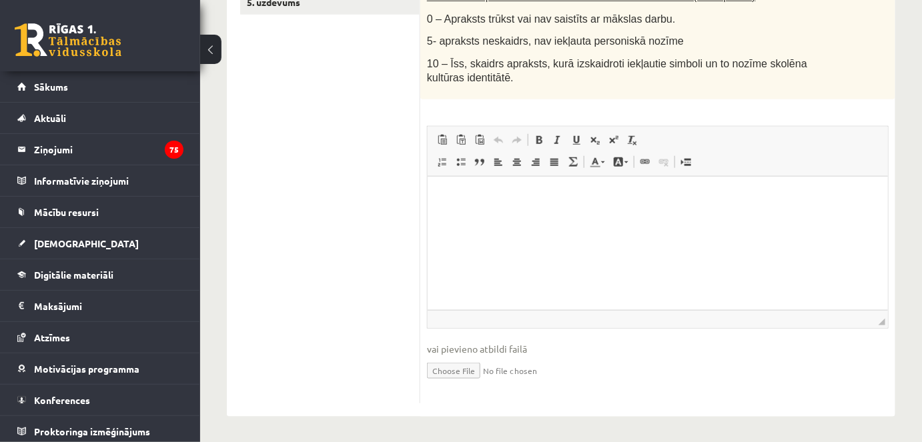
click at [464, 368] on input "file" at bounding box center [658, 369] width 462 height 27
type input "**********"
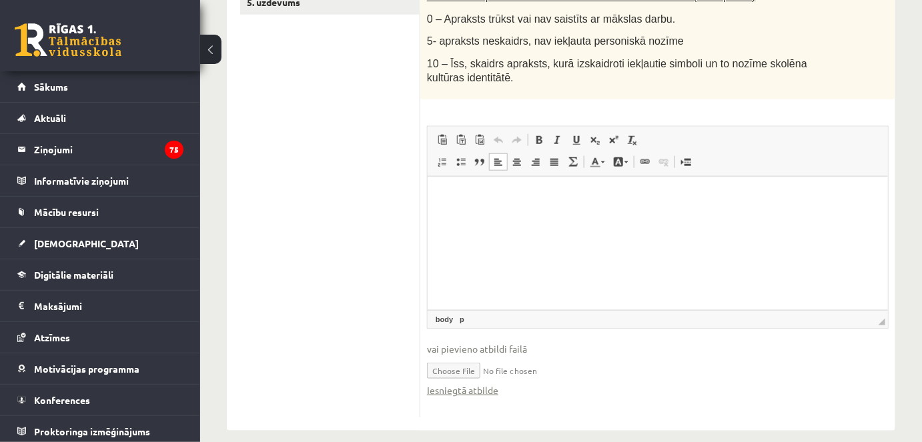
click at [503, 217] on html at bounding box center [657, 197] width 460 height 41
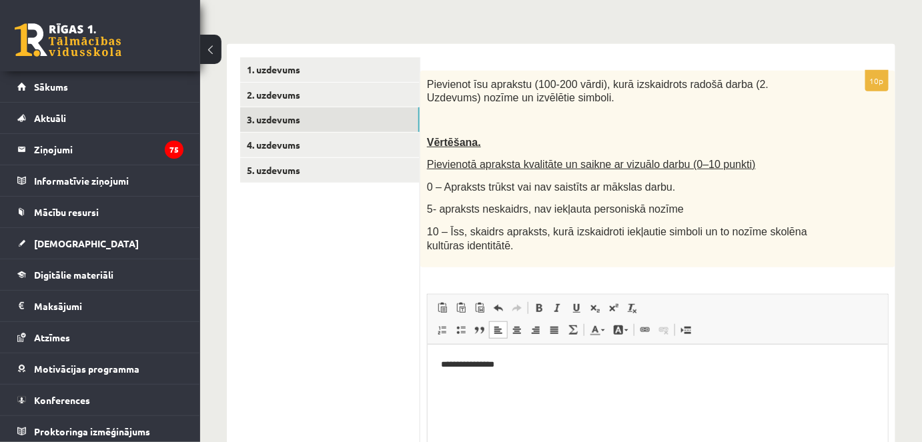
scroll to position [190, 0]
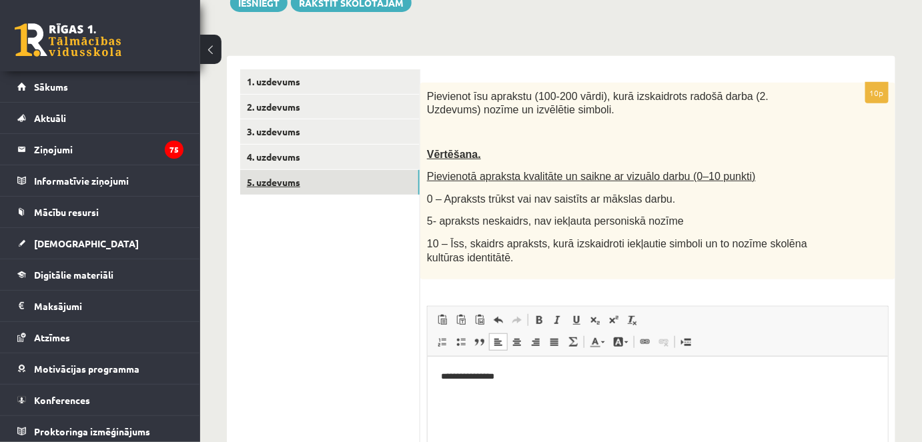
click at [301, 183] on link "5. uzdevums" at bounding box center [329, 182] width 179 height 25
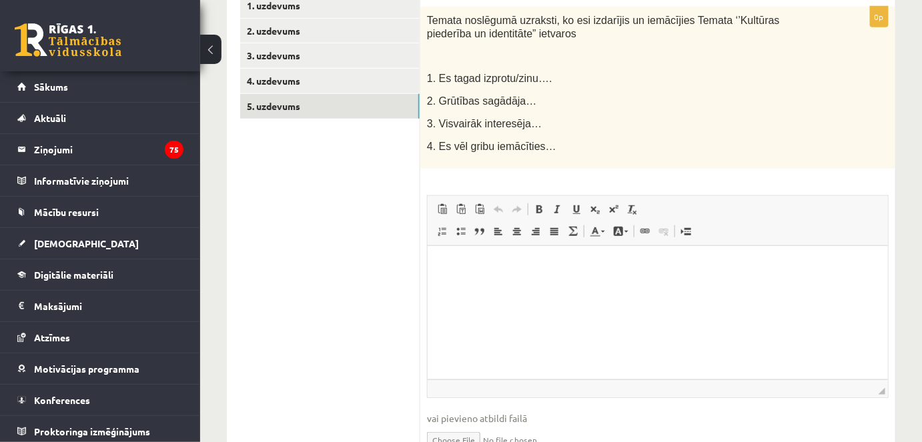
scroll to position [265, 0]
click at [546, 254] on html at bounding box center [657, 266] width 460 height 41
click at [595, 289] on p "**********" at bounding box center [657, 289] width 434 height 14
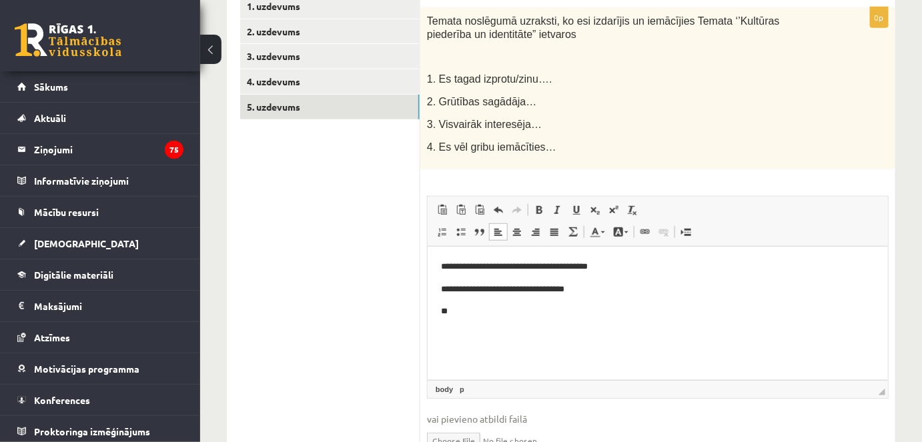
click at [556, 313] on p "**" at bounding box center [657, 311] width 434 height 14
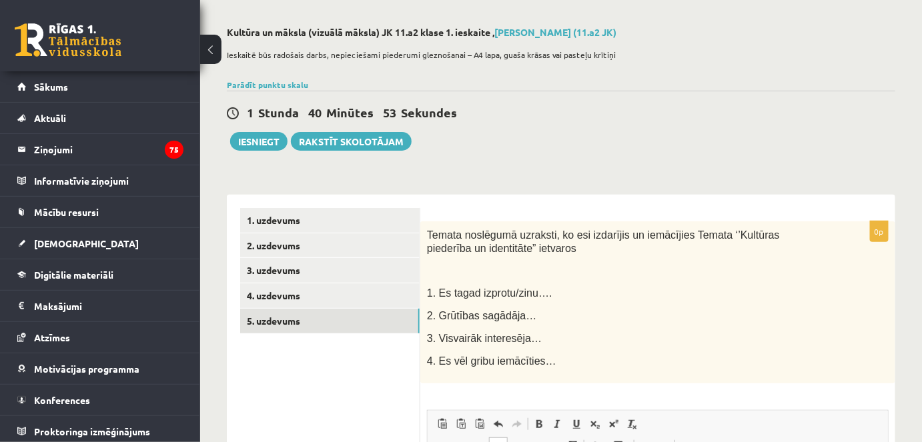
scroll to position [51, 0]
click at [265, 295] on link "4. uzdevums" at bounding box center [329, 296] width 179 height 25
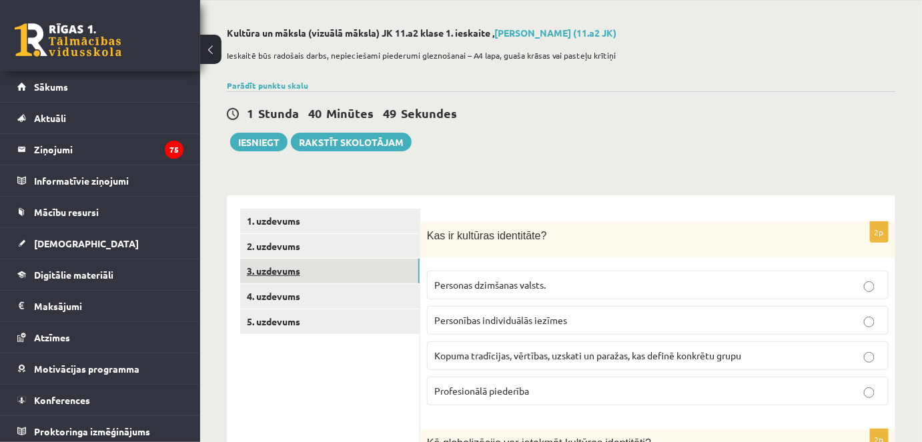
click at [267, 271] on link "3. uzdevums" at bounding box center [329, 271] width 179 height 25
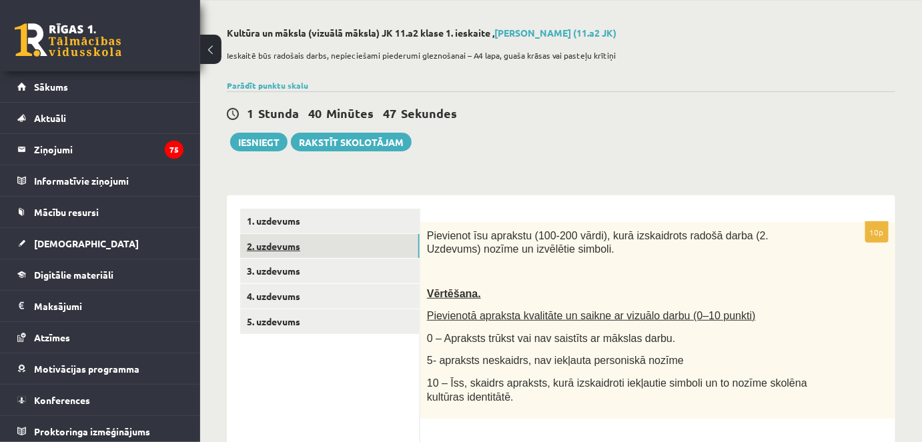
click at [280, 239] on link "2. uzdevums" at bounding box center [329, 246] width 179 height 25
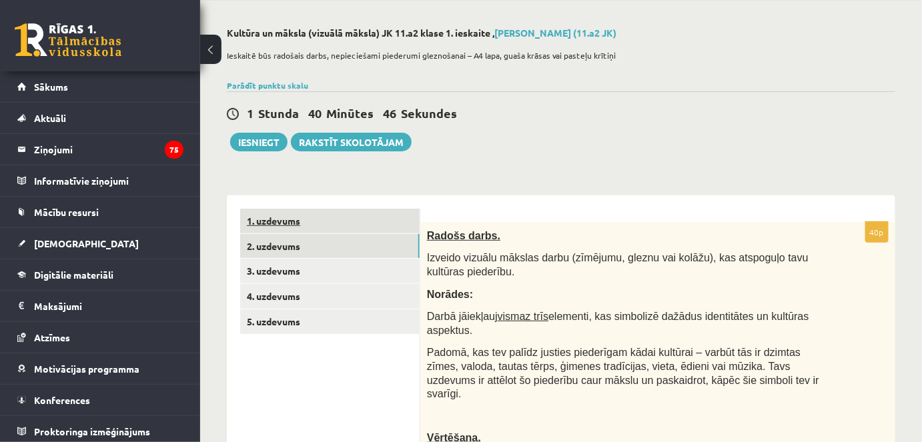
click at [291, 211] on link "1. uzdevums" at bounding box center [329, 221] width 179 height 25
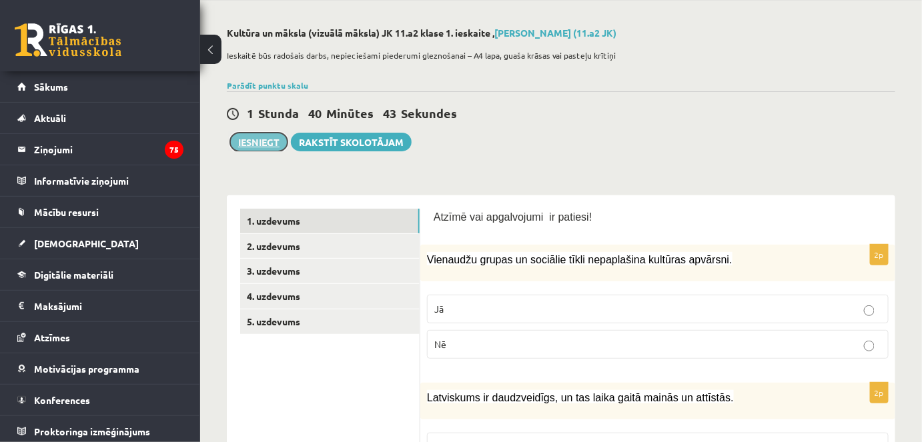
click at [251, 141] on button "Iesniegt" at bounding box center [258, 142] width 57 height 19
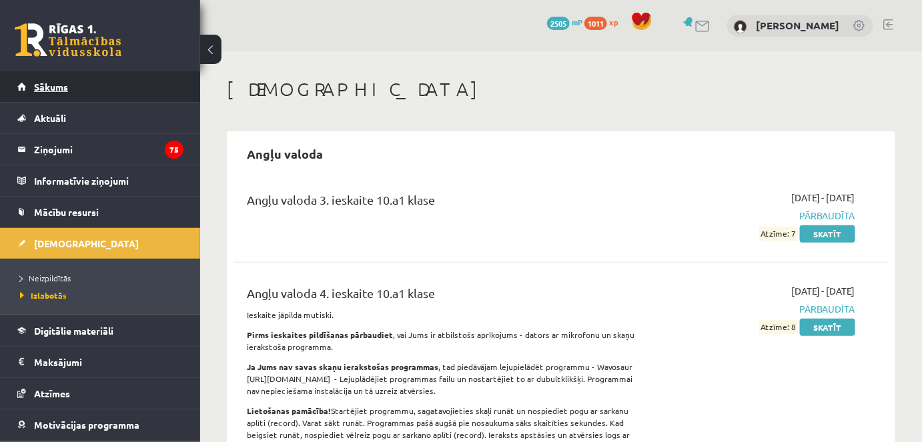
click at [113, 77] on link "Sākums" at bounding box center [100, 86] width 166 height 31
